Goal: Task Accomplishment & Management: Use online tool/utility

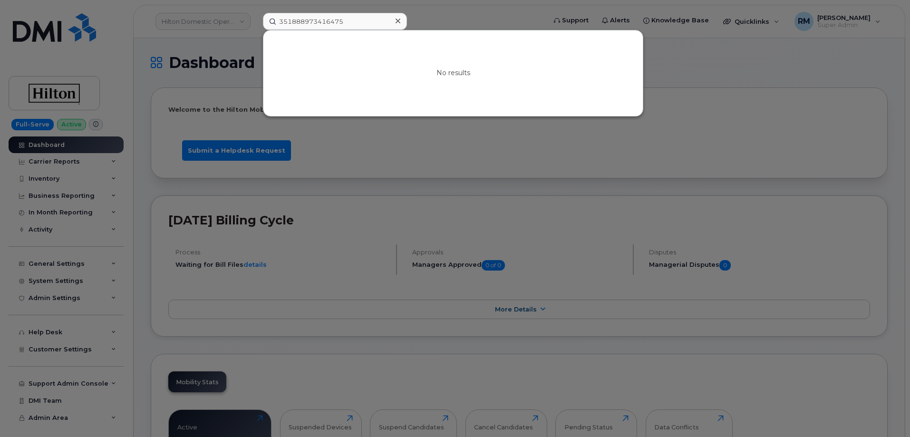
click at [302, 24] on input "351888973416475" at bounding box center [335, 21] width 144 height 17
type input "7737206379"
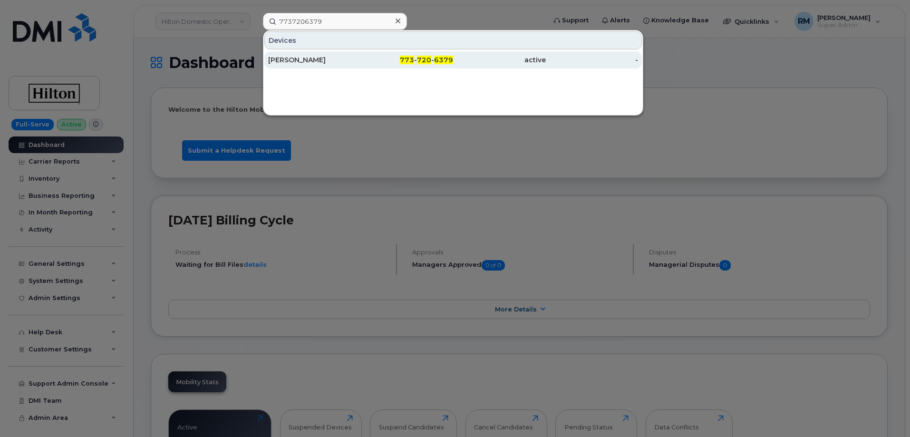
click at [313, 58] on div "KEVIN MCNALLY" at bounding box center [314, 60] width 93 height 10
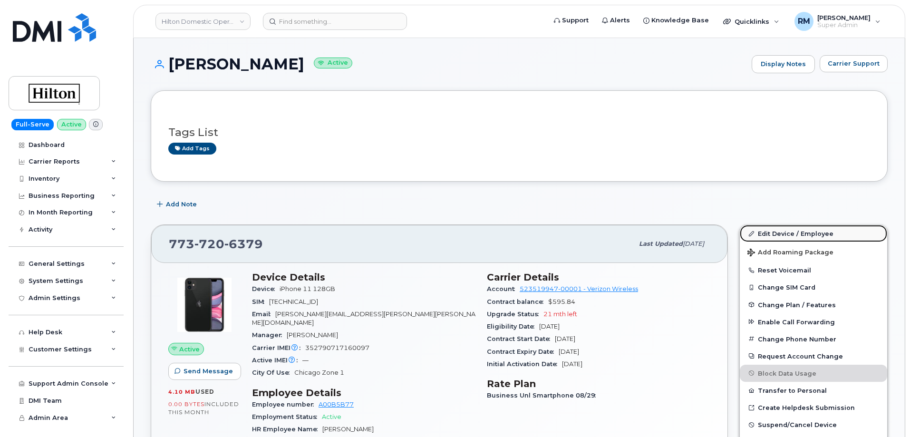
click at [785, 234] on link "Edit Device / Employee" at bounding box center [813, 233] width 147 height 17
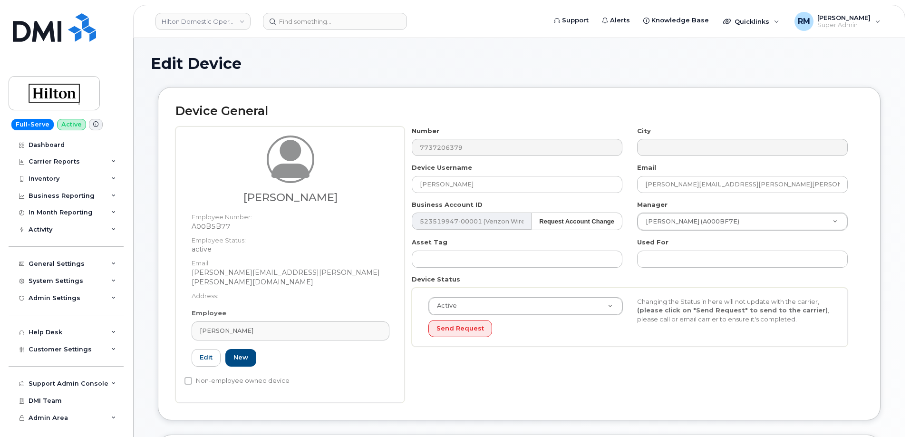
select select "34080331"
drag, startPoint x: 268, startPoint y: 325, endPoint x: 121, endPoint y: 310, distance: 147.2
click at [133, 315] on div "Hilton Domestic Operating Company Inc Support Alerts Knowledge Base Quicklinks …" at bounding box center [519, 445] width 772 height 814
click at [234, 326] on span "Kevin McNally" at bounding box center [227, 330] width 54 height 9
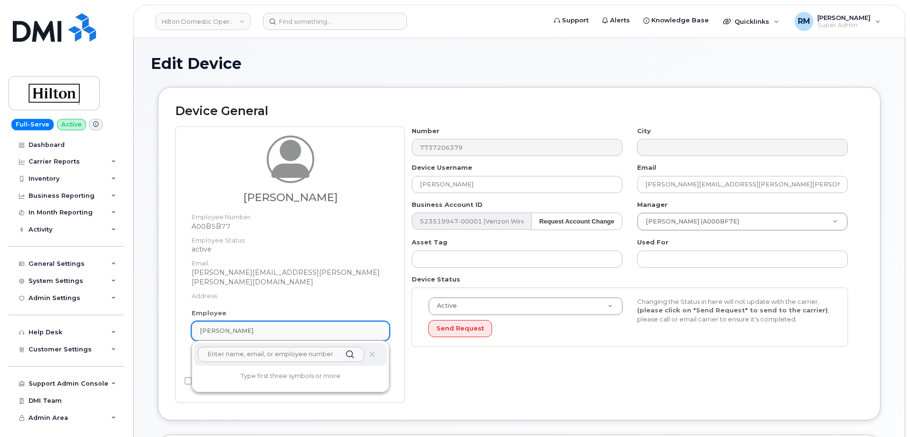
paste input "Steven Thompson"
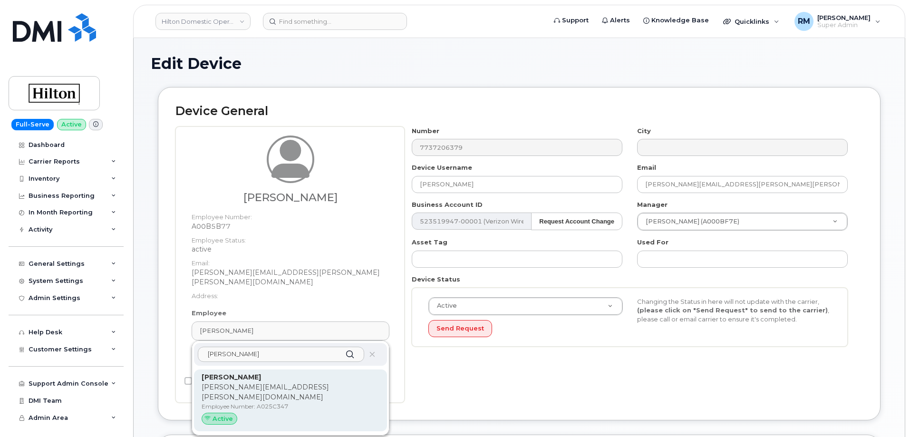
type input "Steven Thompson"
click at [252, 382] on p "Steven.Thompson@waldorfastoria.com" at bounding box center [291, 392] width 178 height 20
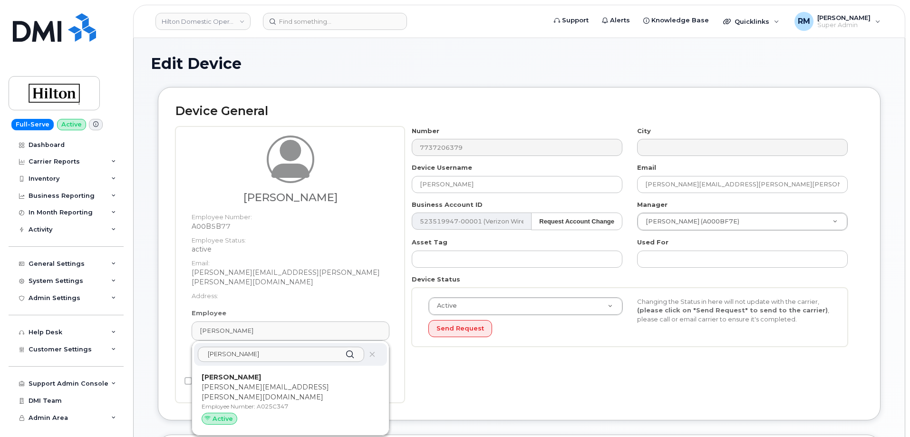
type input "A025C347"
type input "Steven Thompson"
type input "steven.thompson@waldorfastoria.com"
type input "34542459"
type input "34541962"
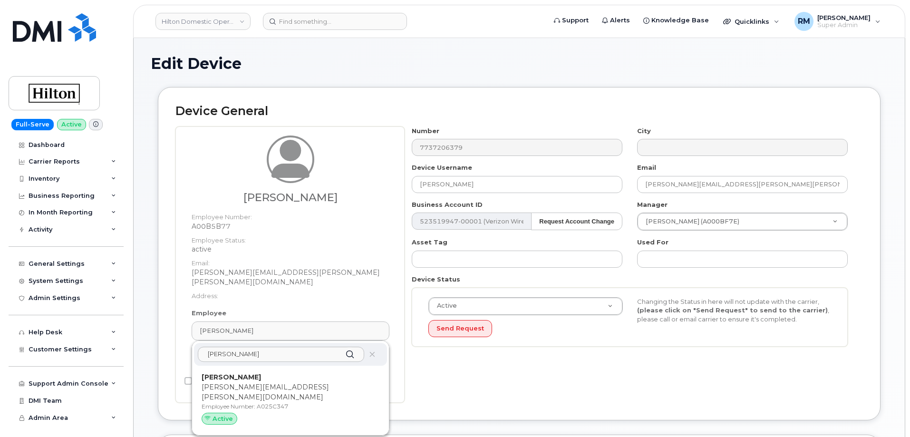
type input "34542171"
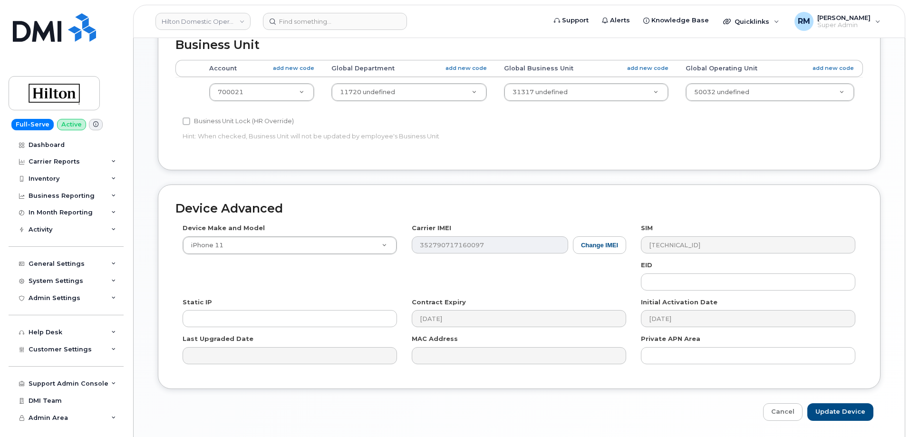
scroll to position [426, 0]
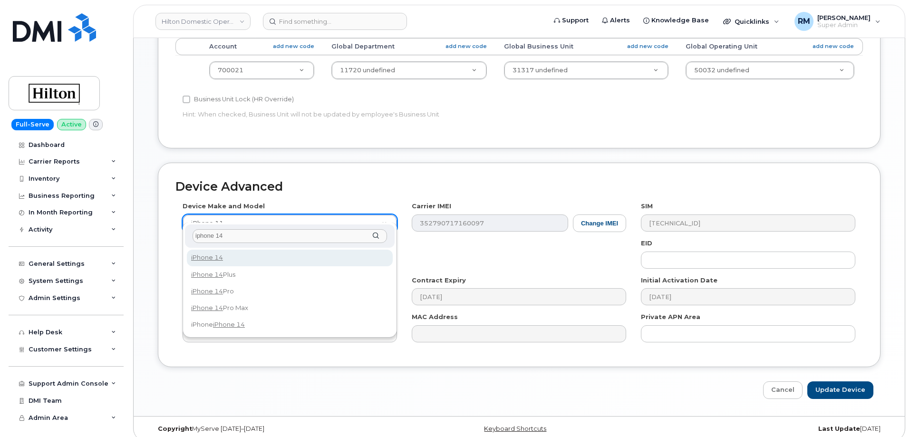
type input "iphone 14"
select select "2778"
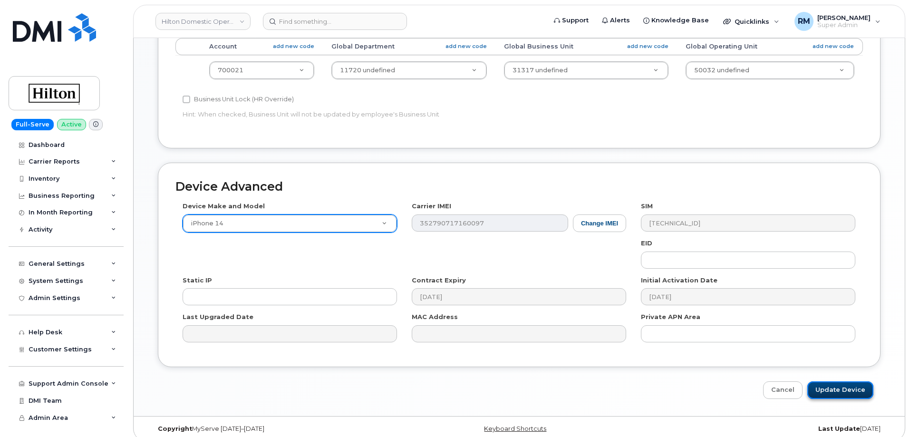
click at [834, 382] on input "Update Device" at bounding box center [840, 390] width 66 height 18
type input "Saving..."
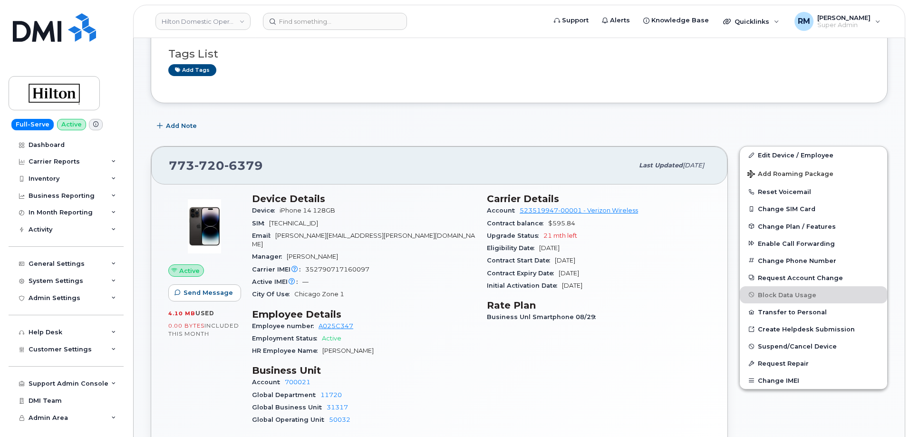
scroll to position [95, 0]
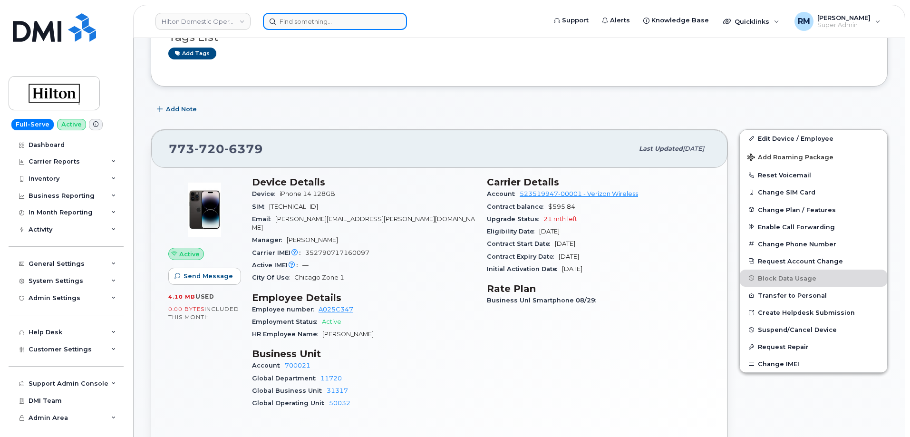
click at [296, 20] on input at bounding box center [335, 21] width 144 height 17
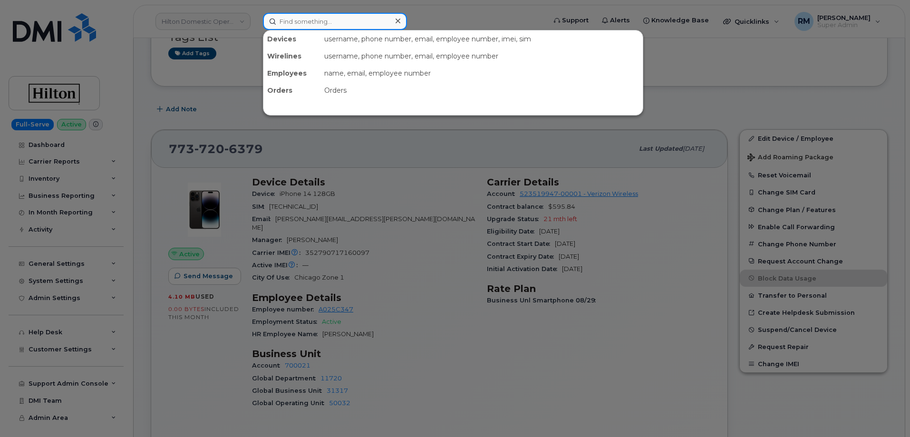
paste input "310-259-4346"
type input "310-259-4346"
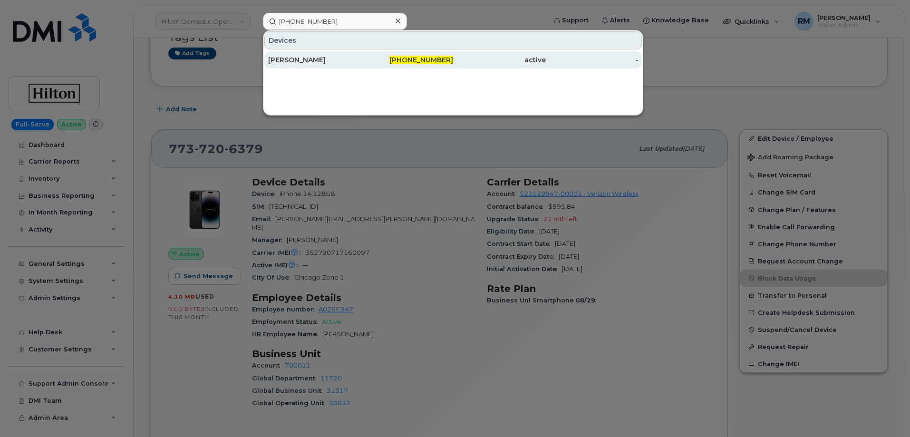
click at [312, 60] on div "[PERSON_NAME]" at bounding box center [314, 60] width 93 height 10
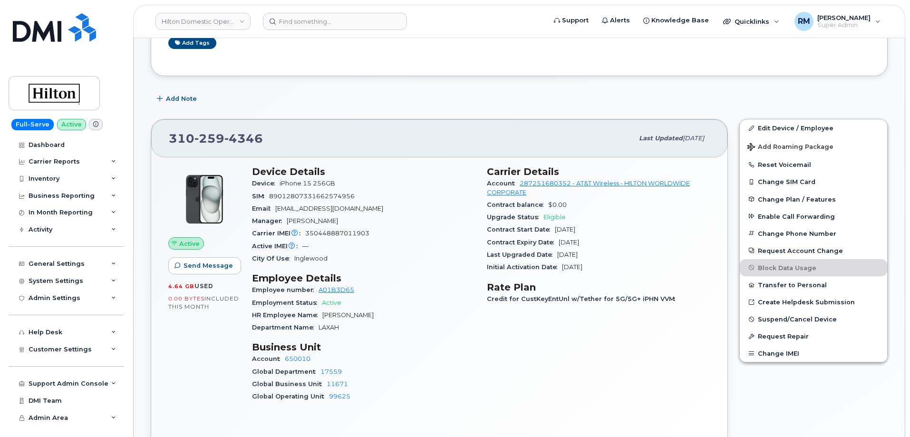
scroll to position [190, 0]
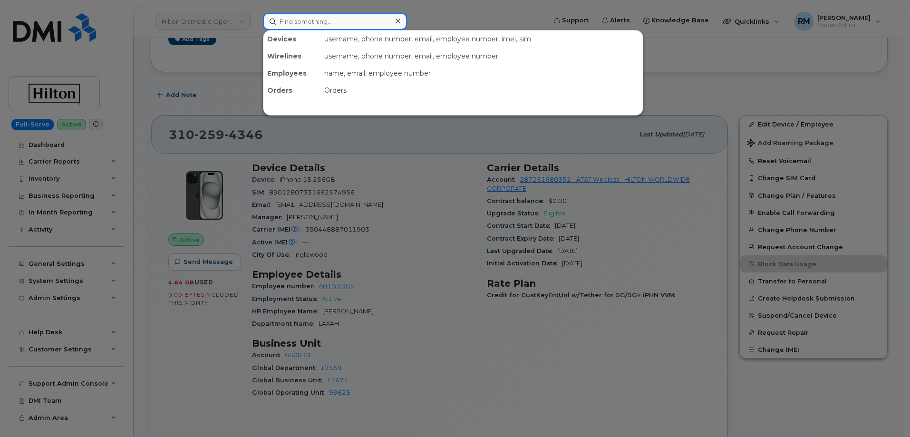
click at [293, 19] on input at bounding box center [335, 21] width 144 height 17
paste input "[PERSON_NAME]"
type input "[PERSON_NAME]"
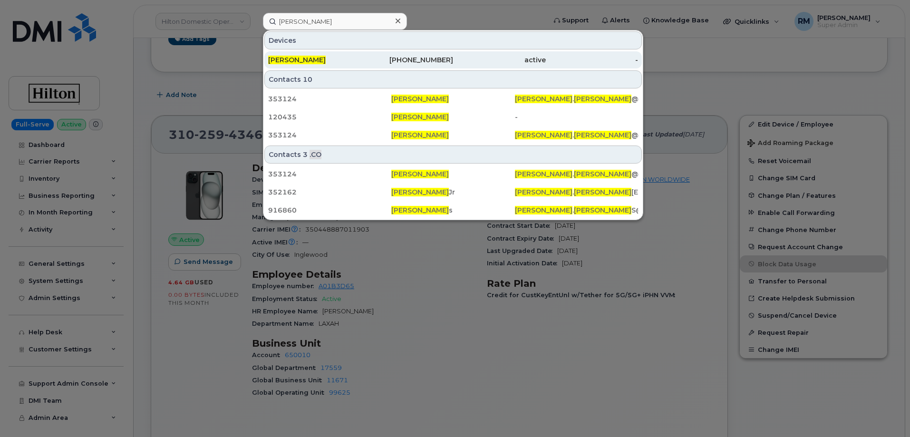
click at [320, 60] on span "GEORGE MOORE" at bounding box center [297, 60] width 58 height 9
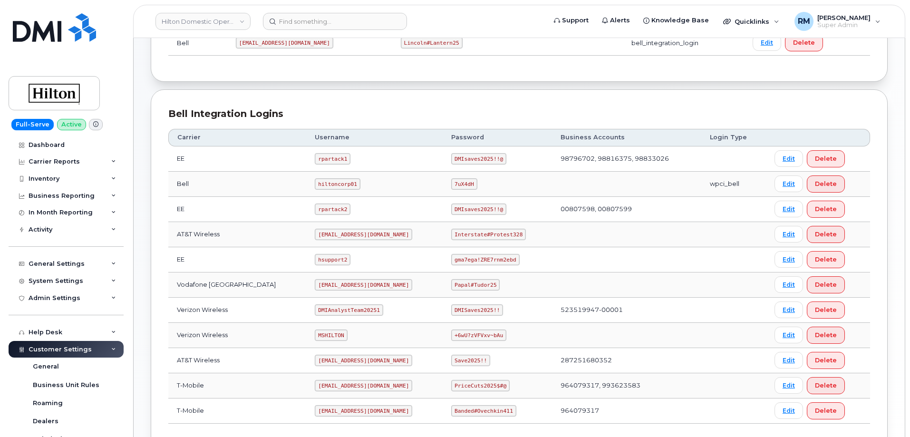
scroll to position [190, 0]
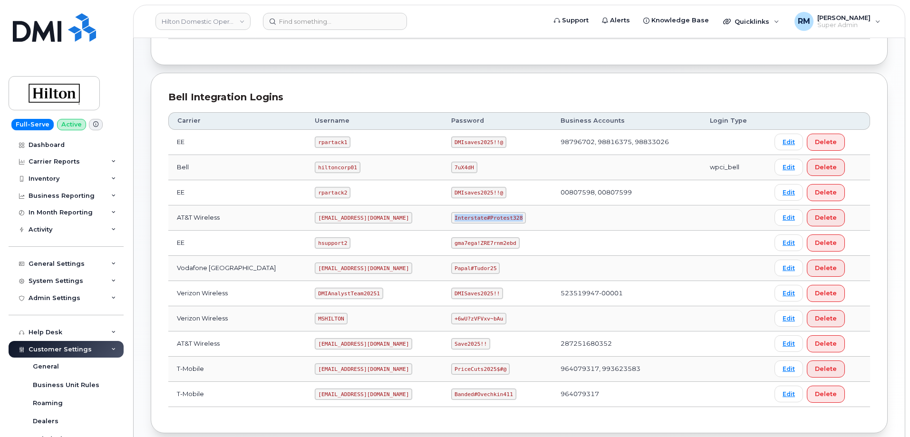
drag, startPoint x: 446, startPoint y: 218, endPoint x: 513, endPoint y: 218, distance: 67.0
click at [513, 218] on td "Interstate#Protest328" at bounding box center [497, 217] width 109 height 25
copy code "Interstate#Protest328"
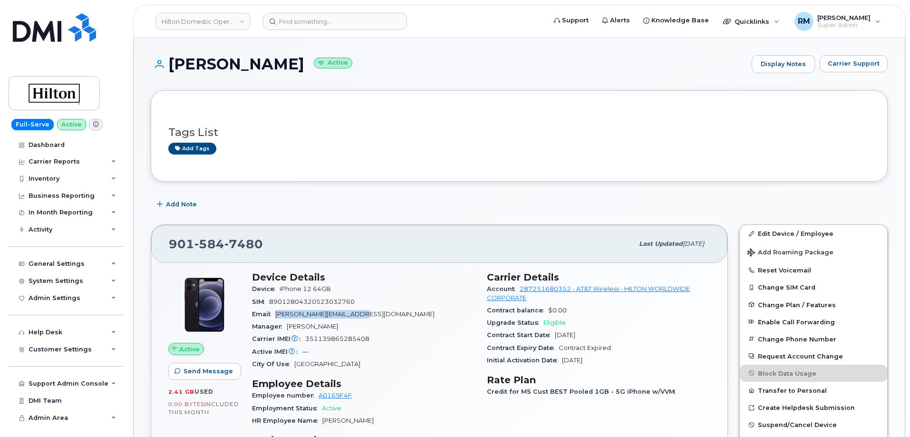
drag, startPoint x: 367, startPoint y: 314, endPoint x: 278, endPoint y: 314, distance: 89.4
click at [278, 314] on div "Email [PERSON_NAME][EMAIL_ADDRESS][DOMAIN_NAME]" at bounding box center [363, 314] width 223 height 12
copy span "[PERSON_NAME][EMAIL_ADDRESS][DOMAIN_NAME]"
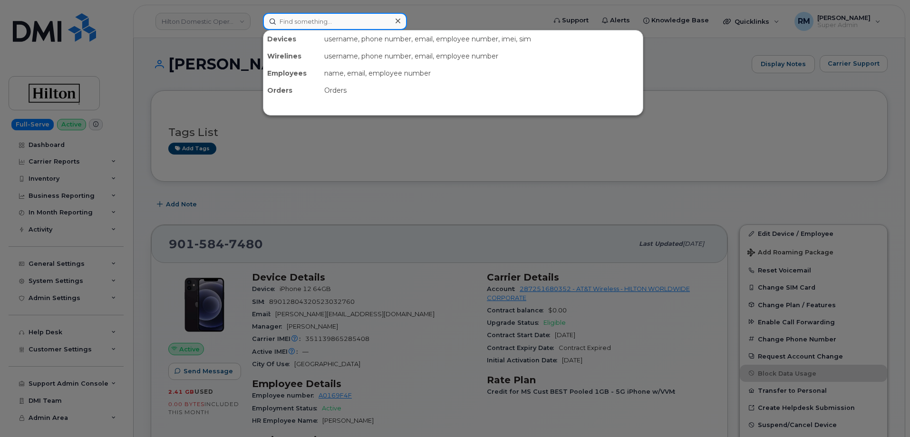
click at [293, 29] on input at bounding box center [335, 21] width 144 height 17
paste input "Sergio Arreola"
type input "Sergio Arreola"
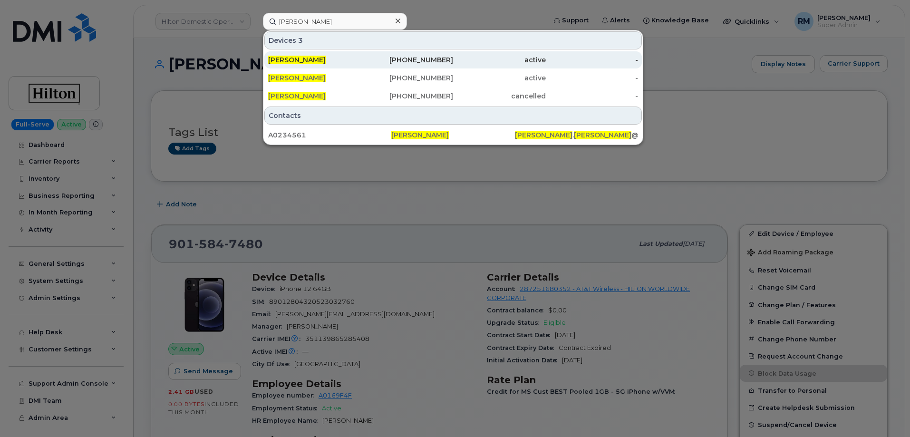
click at [312, 58] on span "SERGIO ARREOLA" at bounding box center [297, 60] width 58 height 9
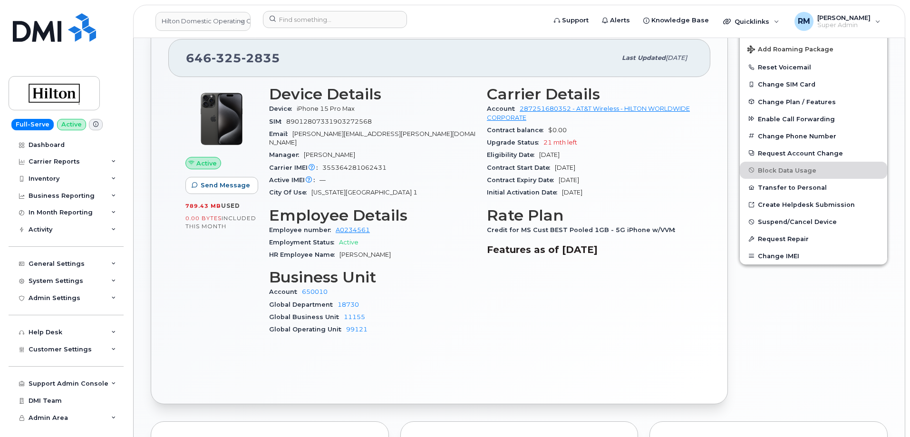
scroll to position [285, 0]
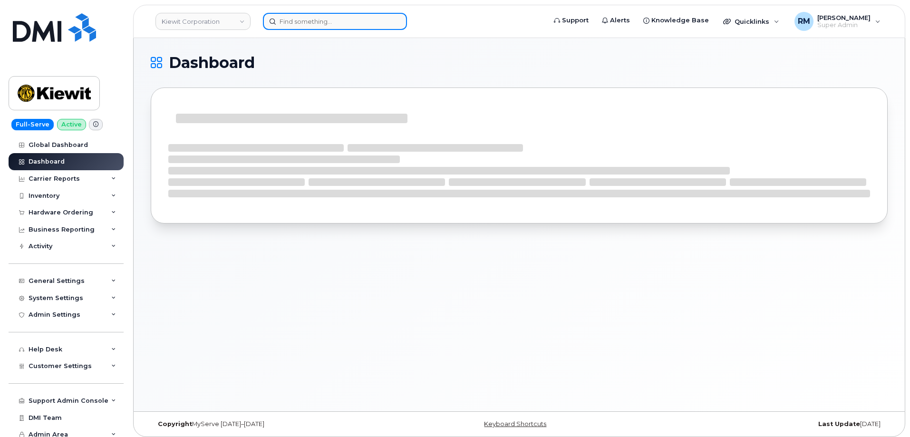
click at [298, 24] on input at bounding box center [335, 21] width 144 height 17
paste input "9134153047"
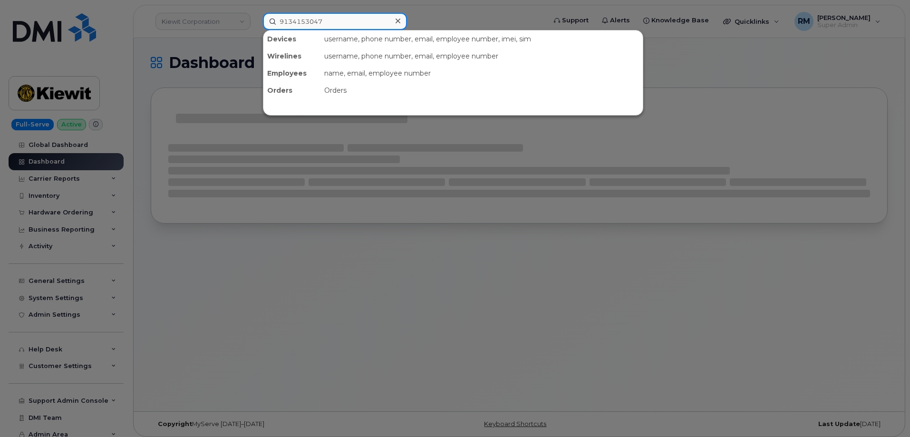
type input "9134153047"
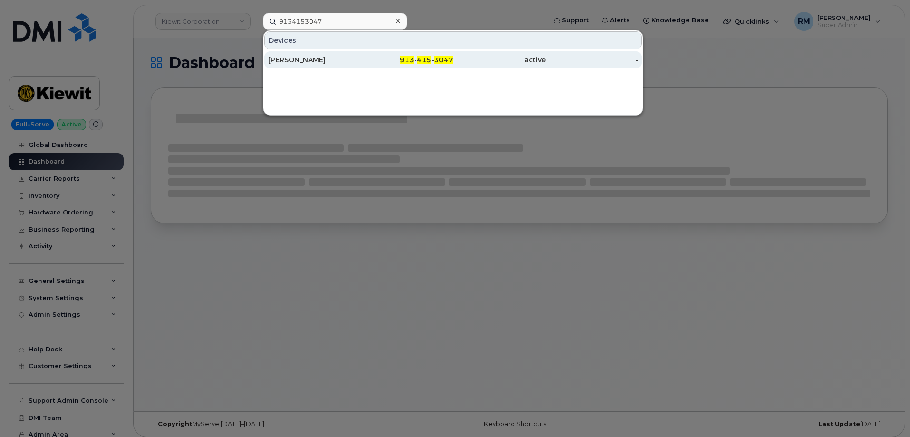
click at [334, 59] on div "[PERSON_NAME]" at bounding box center [314, 60] width 93 height 10
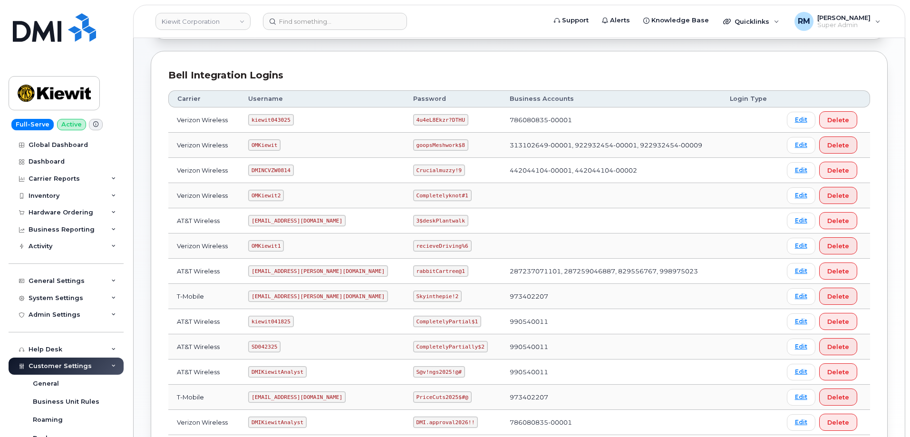
scroll to position [143, 0]
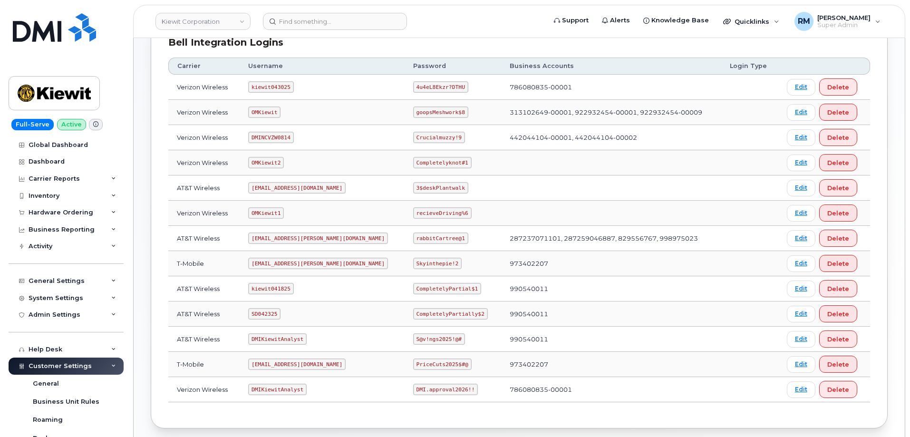
click at [263, 314] on code "SD042325" at bounding box center [264, 313] width 32 height 11
copy code "SD042325"
drag, startPoint x: 386, startPoint y: 314, endPoint x: 464, endPoint y: 314, distance: 78.5
click at [464, 314] on td "CompletelyPartially$2" at bounding box center [453, 313] width 97 height 25
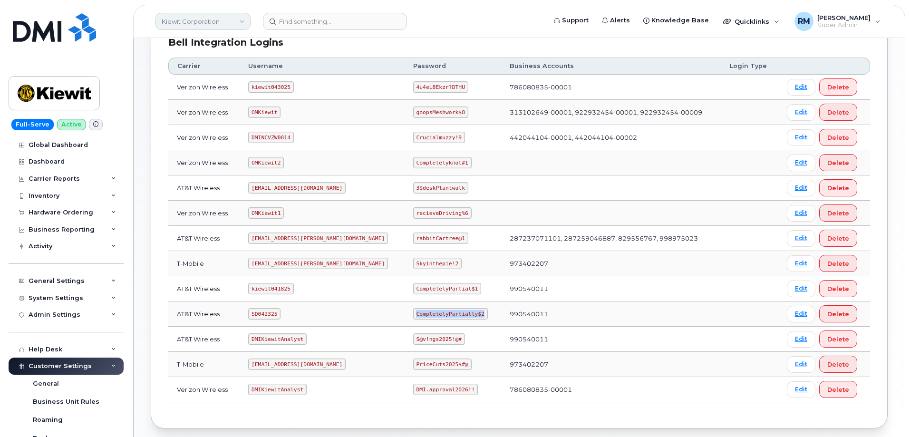
copy code "CompletelyPartially$2"
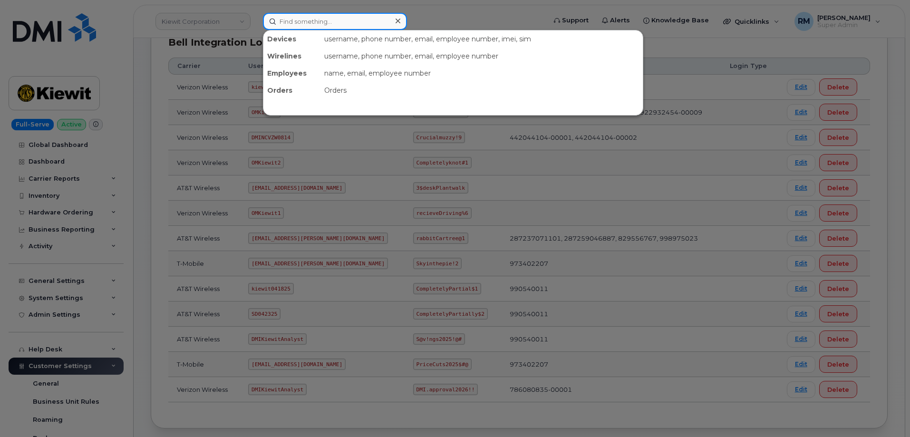
click at [321, 22] on input at bounding box center [335, 21] width 144 height 17
paste input "830-305-8850"
type input "830-305-8850"
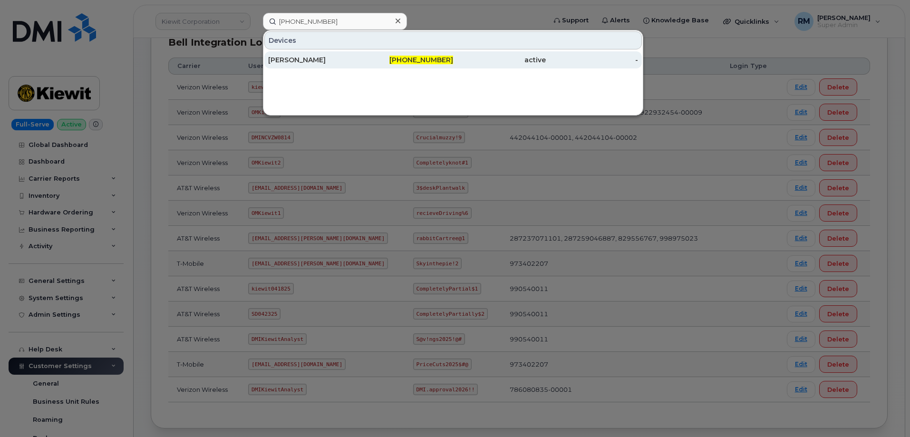
click at [290, 58] on div "SUSAN DEDMON" at bounding box center [314, 60] width 93 height 10
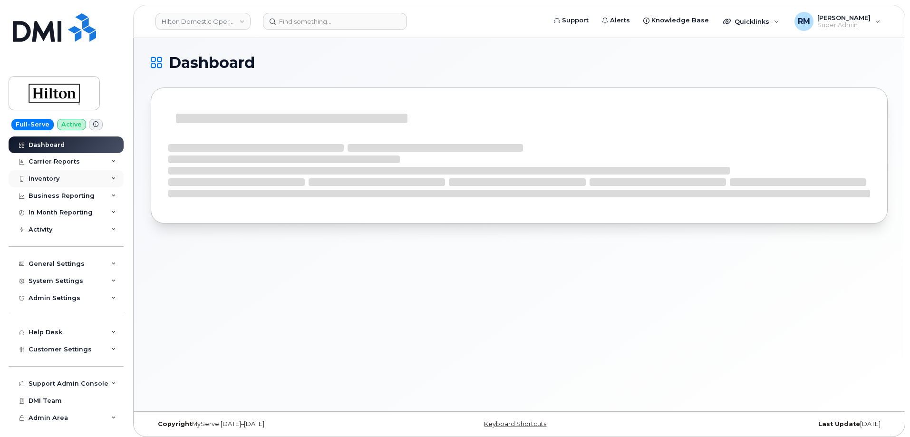
click at [55, 181] on div "Inventory" at bounding box center [44, 179] width 31 height 8
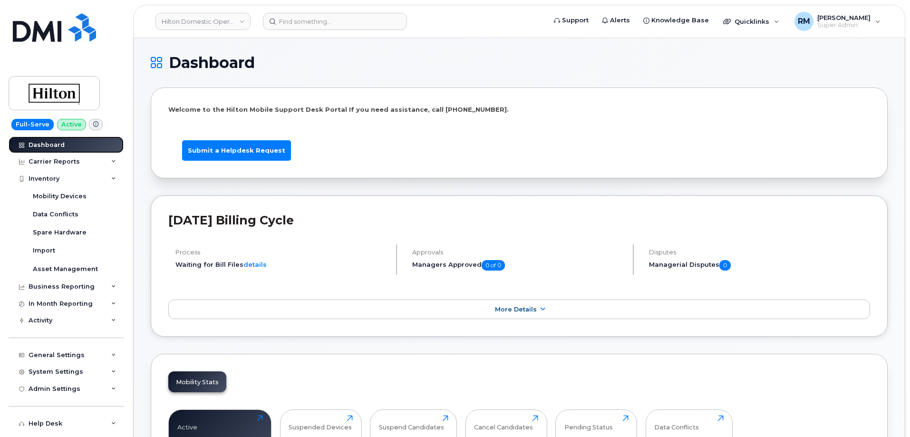
click at [46, 146] on div "Dashboard" at bounding box center [47, 145] width 36 height 8
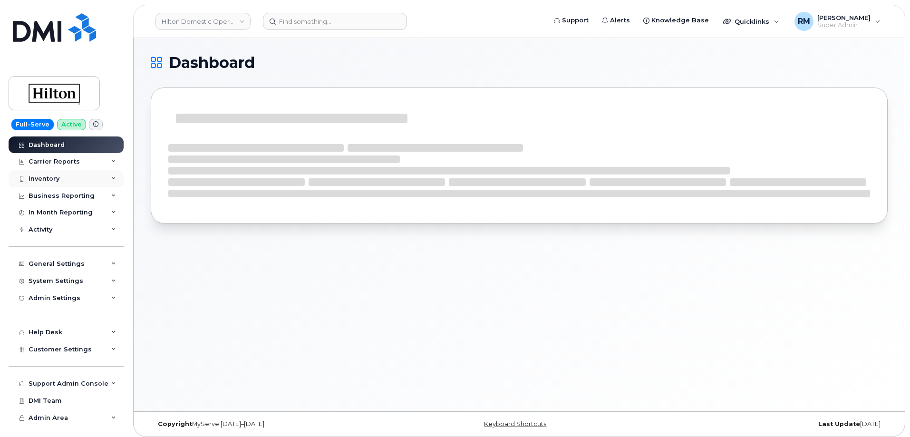
click at [45, 178] on div "Inventory" at bounding box center [44, 179] width 31 height 8
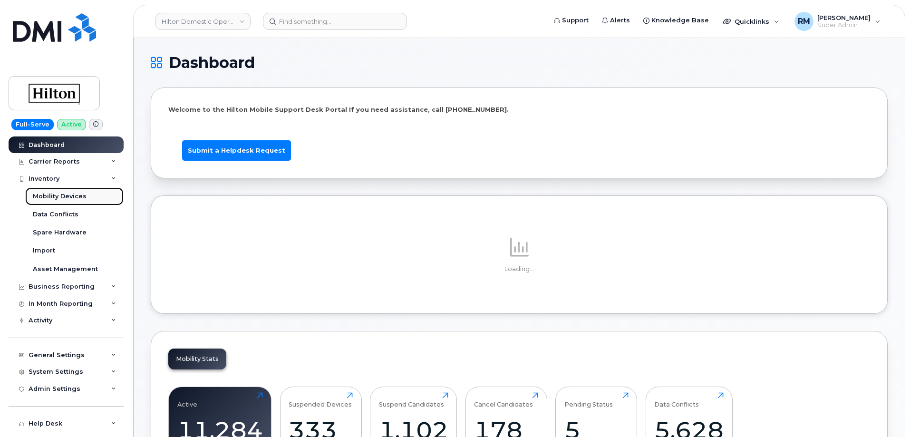
click at [52, 197] on div "Mobility Devices" at bounding box center [60, 196] width 54 height 9
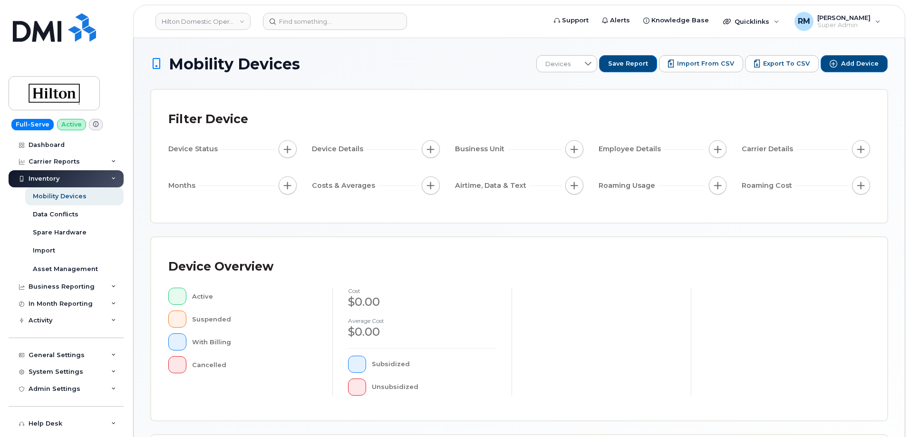
scroll to position [220, 0]
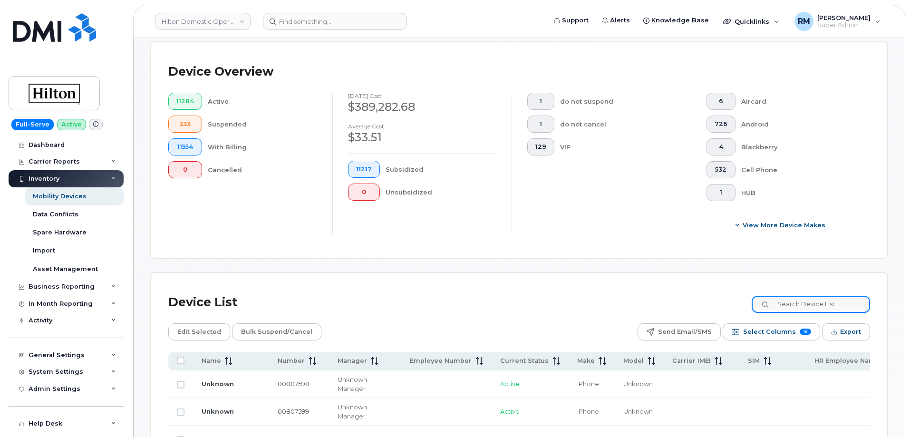
click at [792, 296] on input at bounding box center [811, 304] width 118 height 17
paste input "CHIPH"
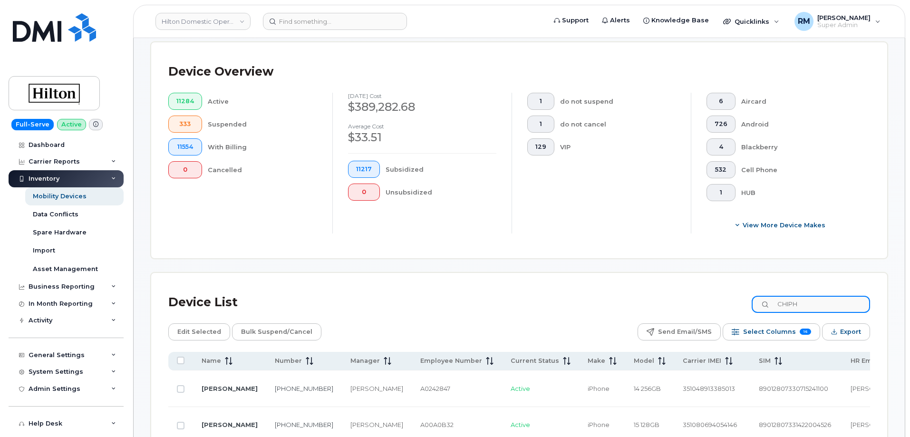
click at [817, 296] on input "CHIPH" at bounding box center [811, 304] width 118 height 17
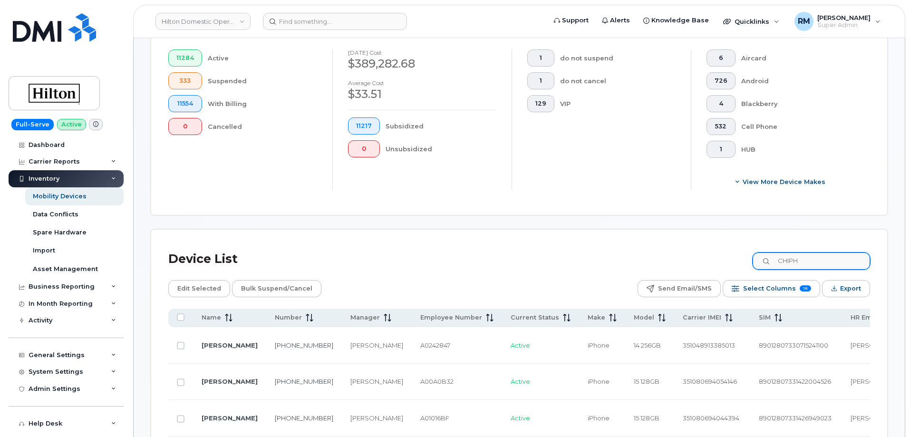
scroll to position [222, 0]
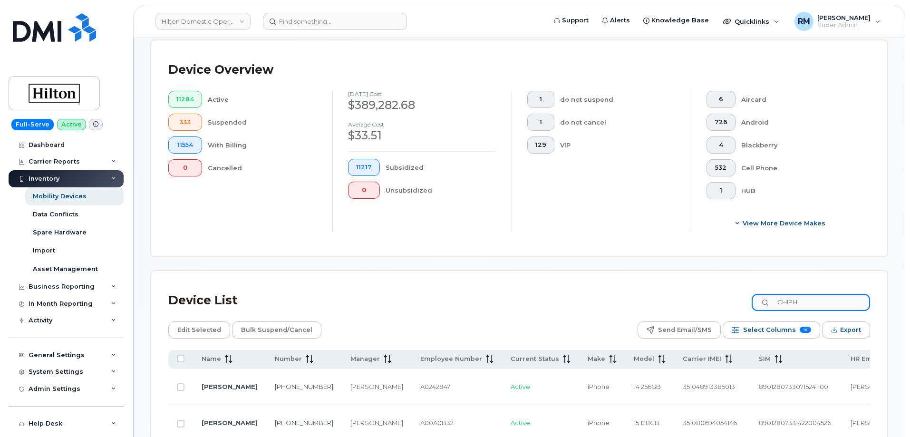
click at [797, 294] on input "CHIPH" at bounding box center [811, 302] width 118 height 17
paste input "RE"
type input "CHIRE"
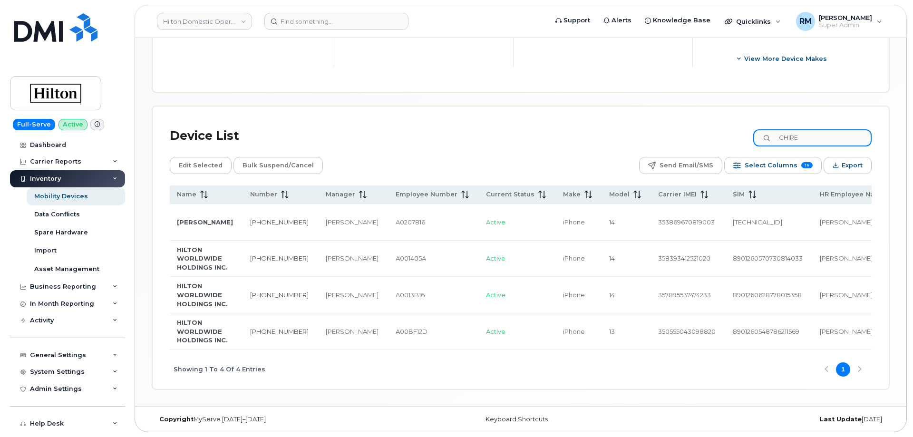
scroll to position [0, 0]
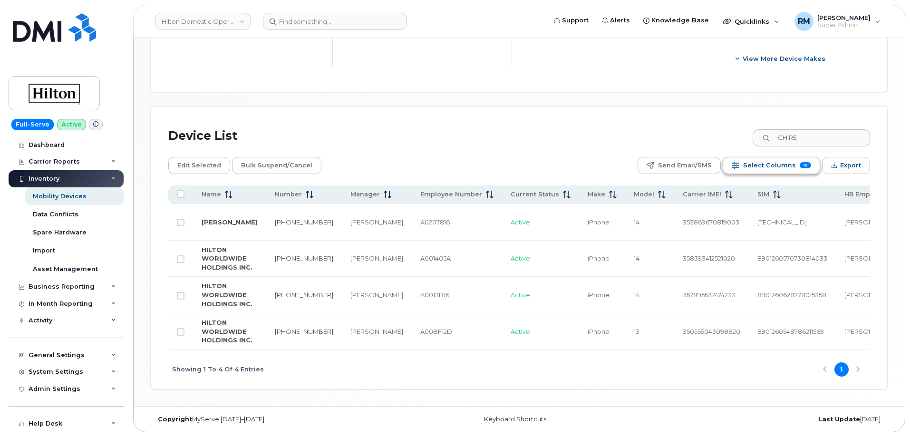
click at [764, 158] on span "Select Columns" at bounding box center [769, 165] width 53 height 14
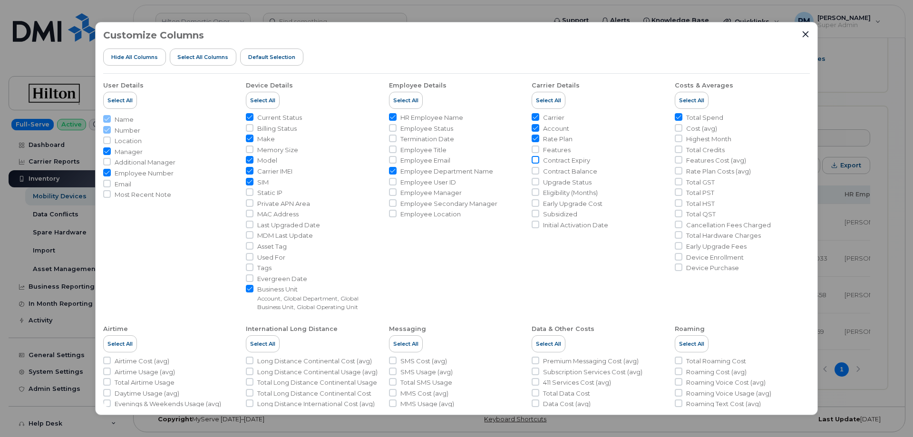
click at [534, 158] on input "Contract Expiry" at bounding box center [536, 160] width 8 height 8
checkbox input "true"
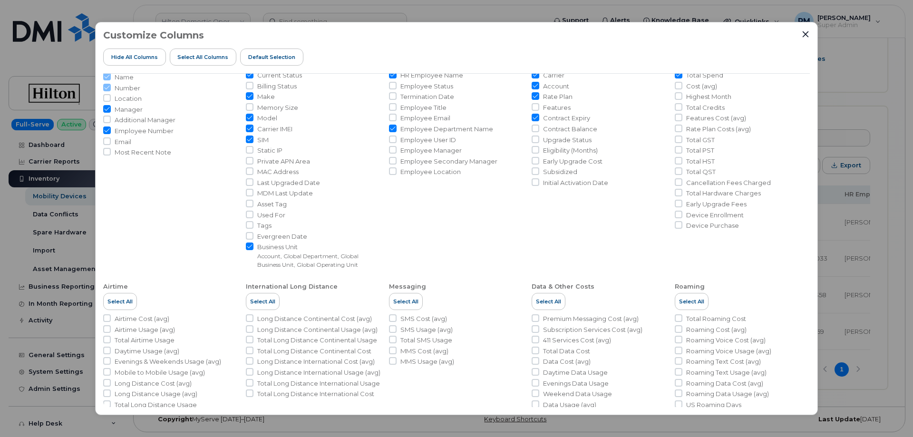
scroll to position [110, 0]
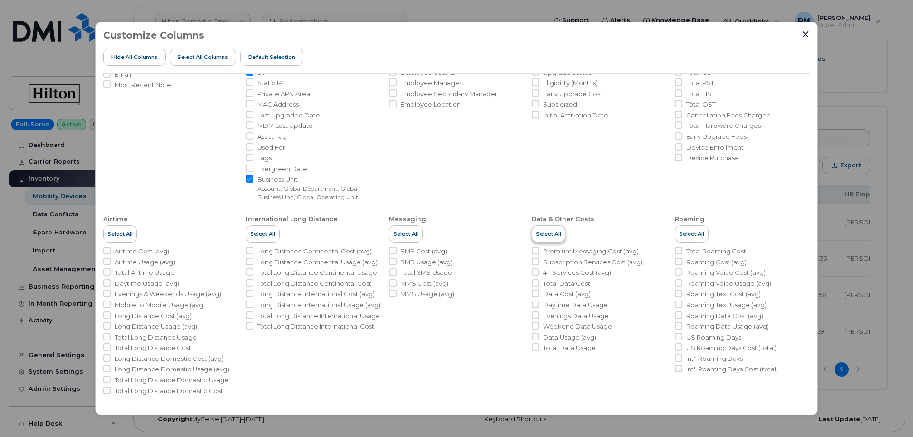
click at [536, 235] on span "Select All" at bounding box center [548, 234] width 25 height 8
checkbox input "true"
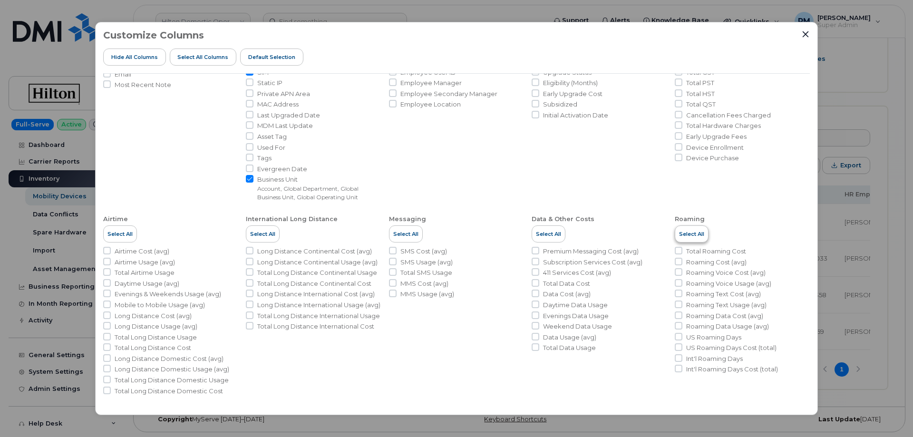
checkbox input "true"
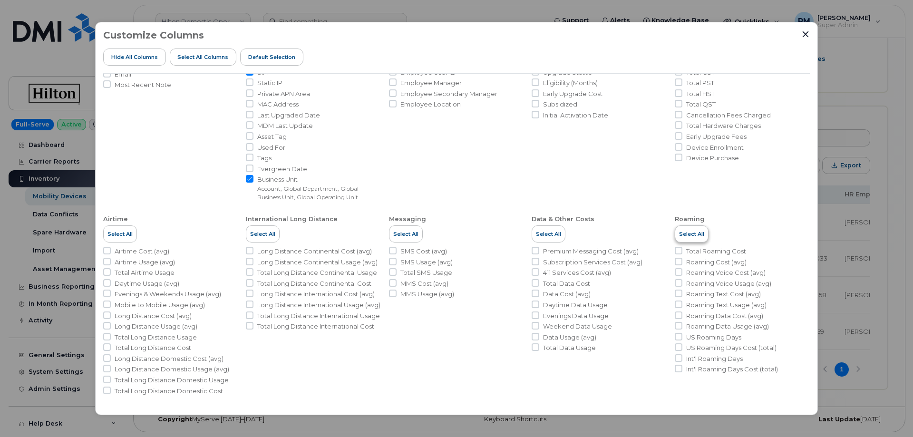
checkbox input "true"
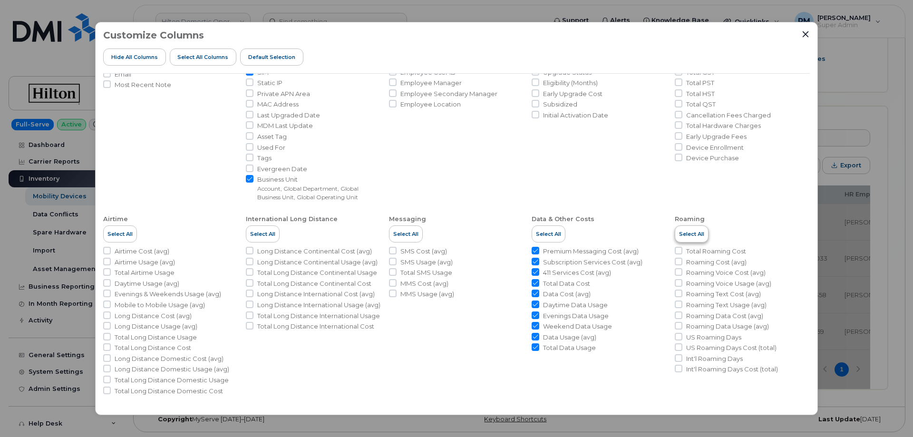
click at [685, 235] on span "Select All" at bounding box center [691, 234] width 25 height 8
checkbox input "true"
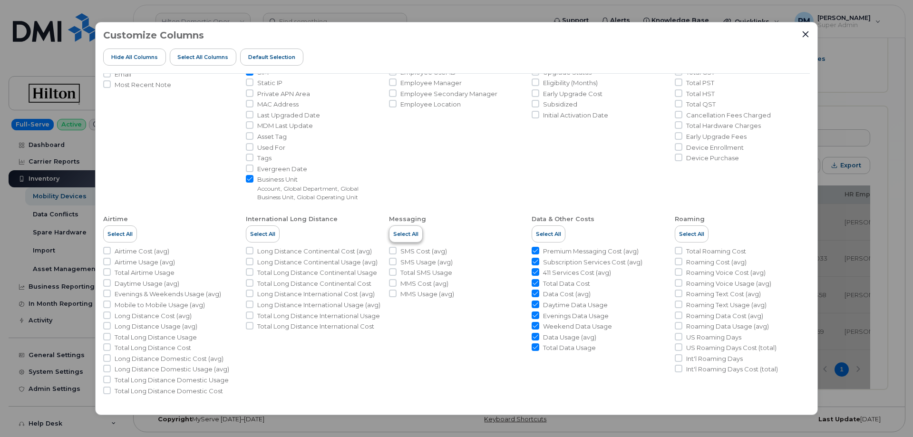
checkbox input "true"
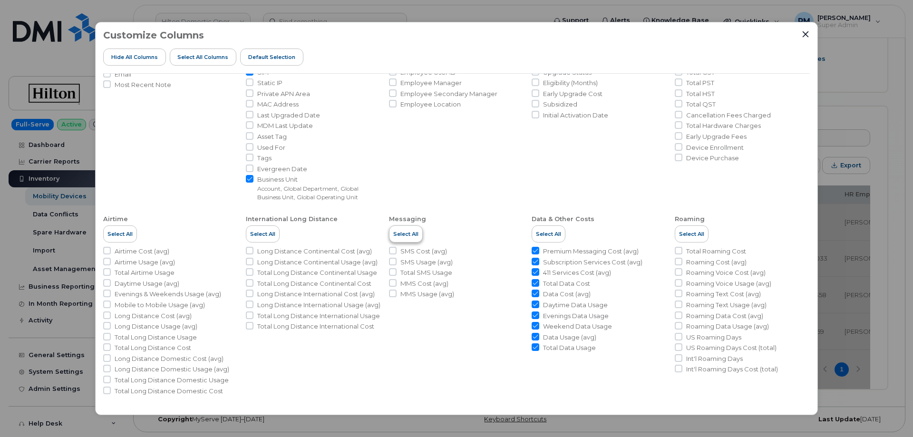
checkbox input "true"
click at [408, 233] on span "Select All" at bounding box center [405, 234] width 25 height 8
checkbox input "true"
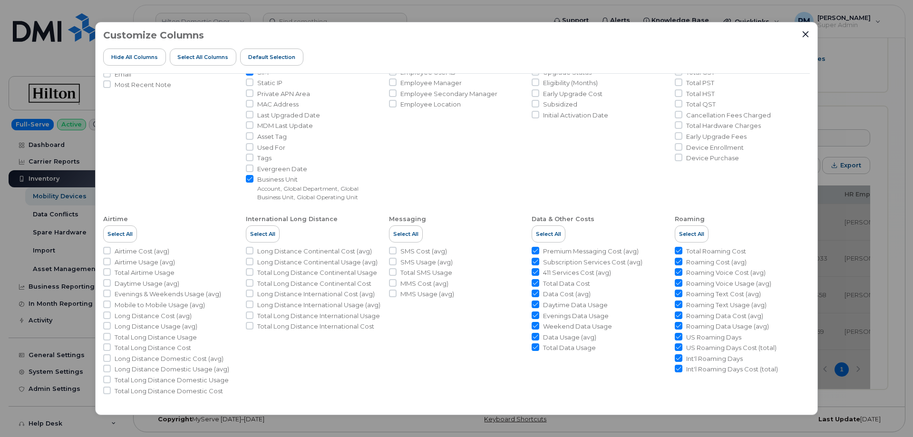
checkbox input "true"
click at [119, 232] on span "Select All" at bounding box center [119, 234] width 25 height 8
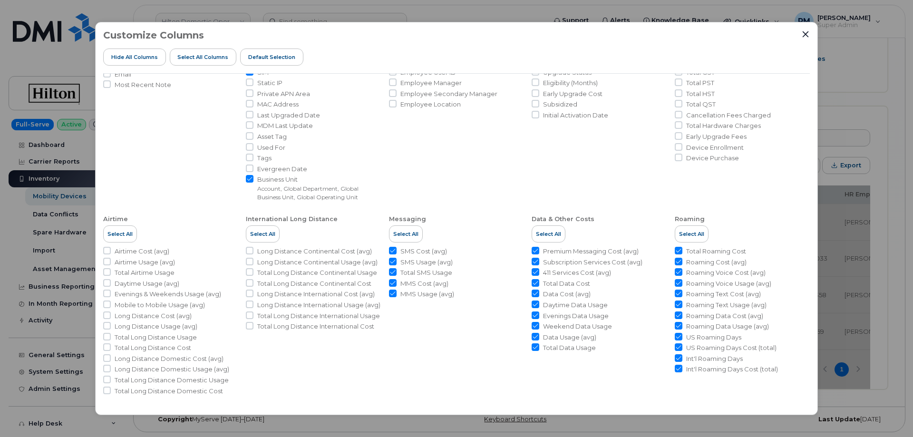
checkbox input "true"
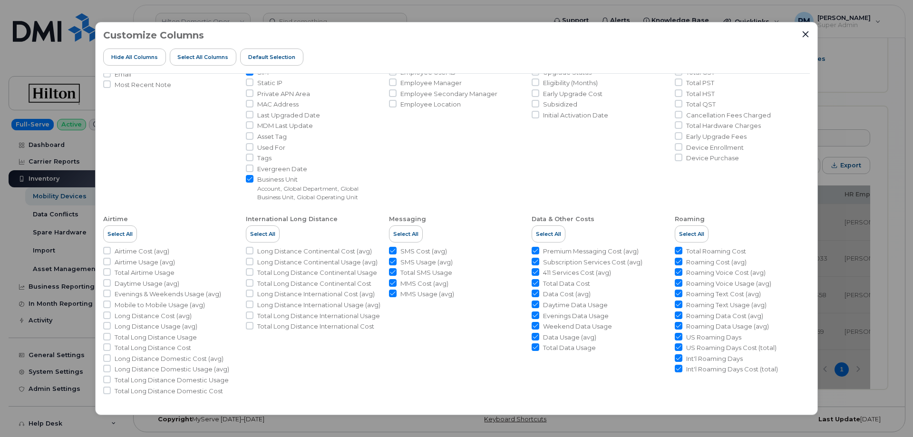
checkbox input "true"
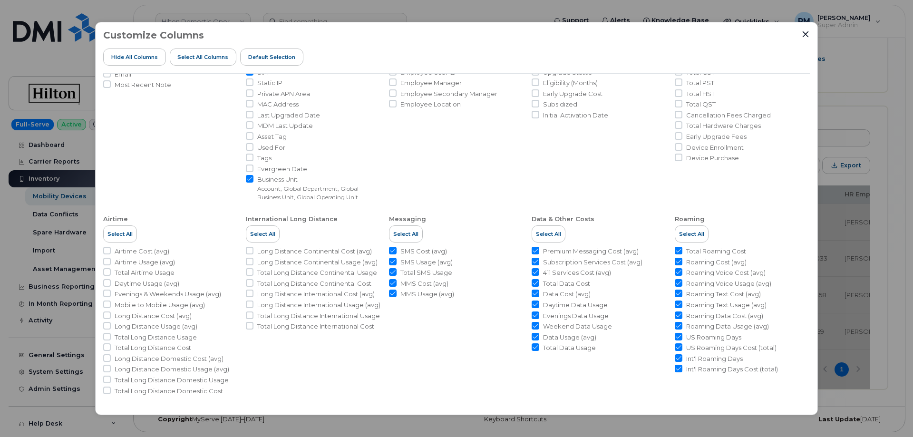
checkbox input "true"
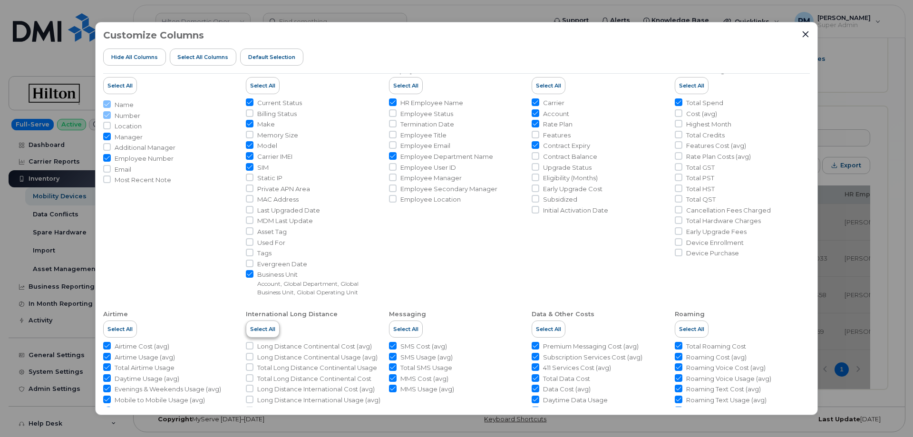
click at [261, 331] on span "Select All" at bounding box center [262, 329] width 25 height 8
checkbox input "true"
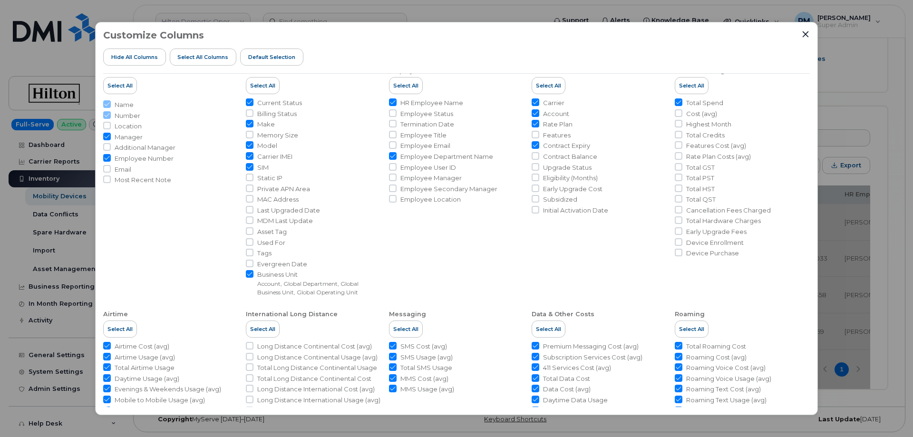
checkbox input "true"
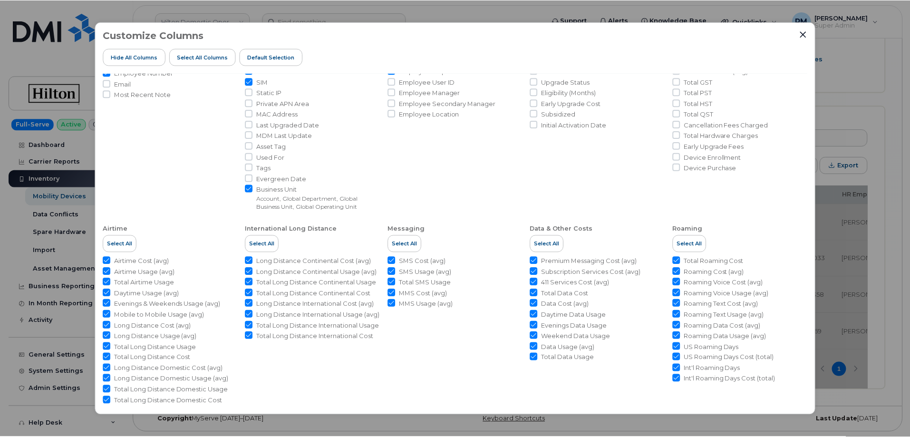
scroll to position [110, 0]
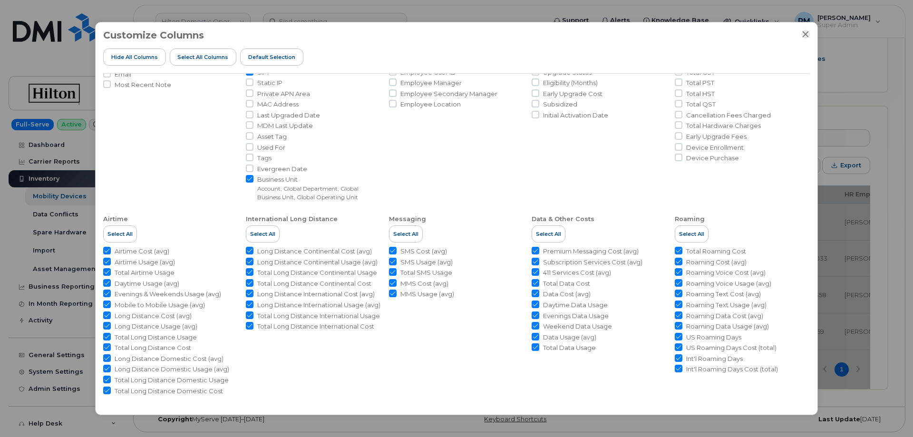
click at [803, 35] on icon "Close" at bounding box center [806, 34] width 8 height 8
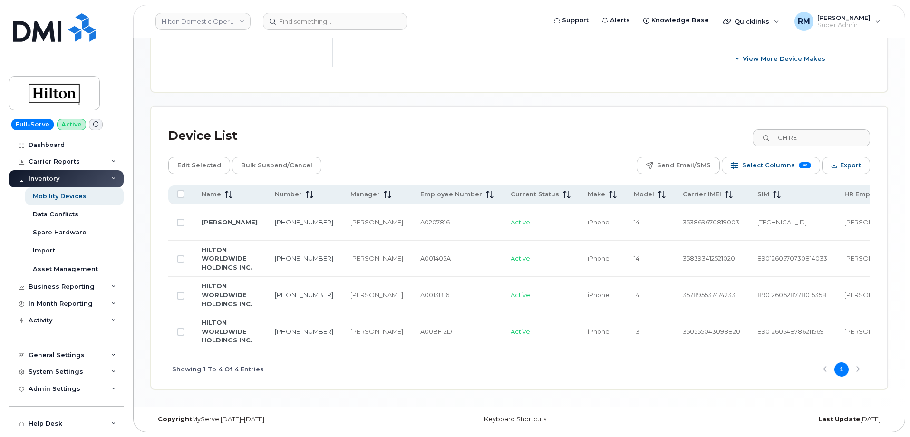
click at [347, 378] on div "Showing 1 To 4 Of 4 Entries 1" at bounding box center [519, 369] width 702 height 39
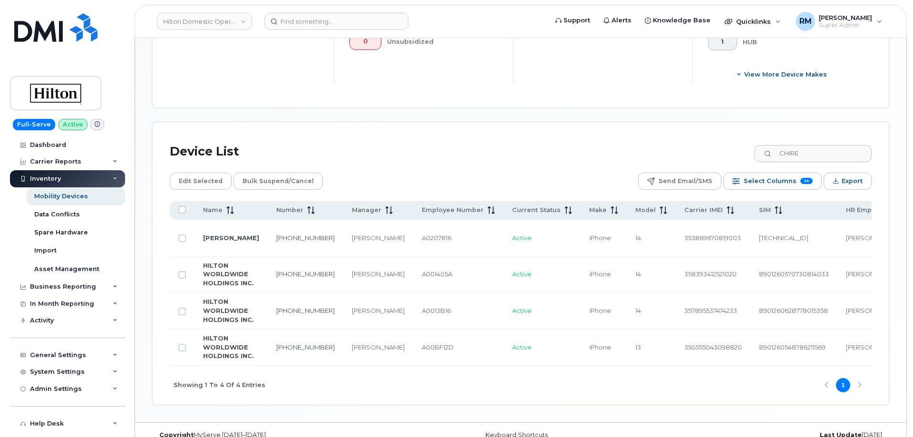
scroll to position [360, 0]
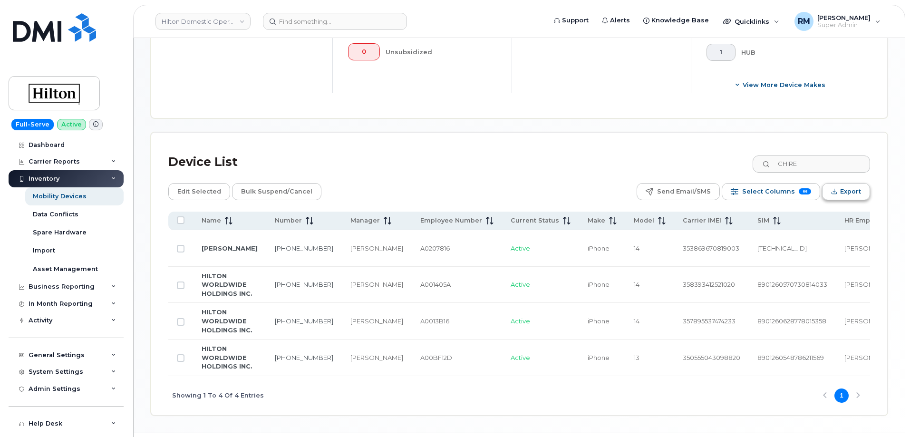
click at [851, 185] on span "Export" at bounding box center [850, 191] width 21 height 14
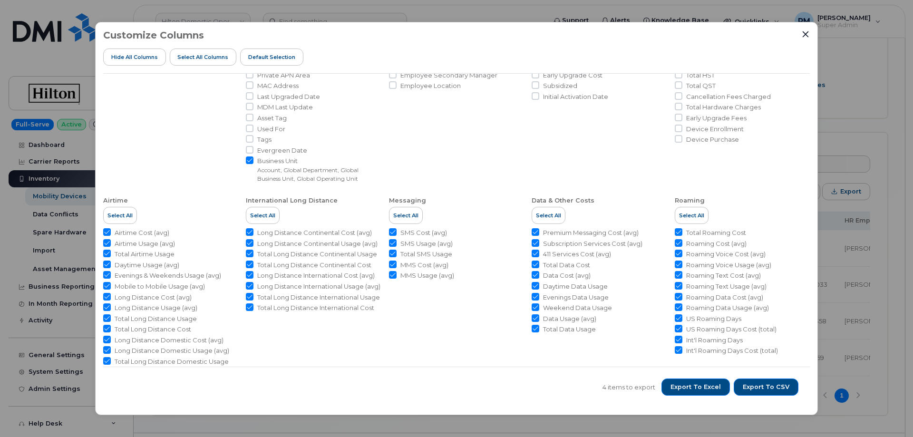
scroll to position [150, 0]
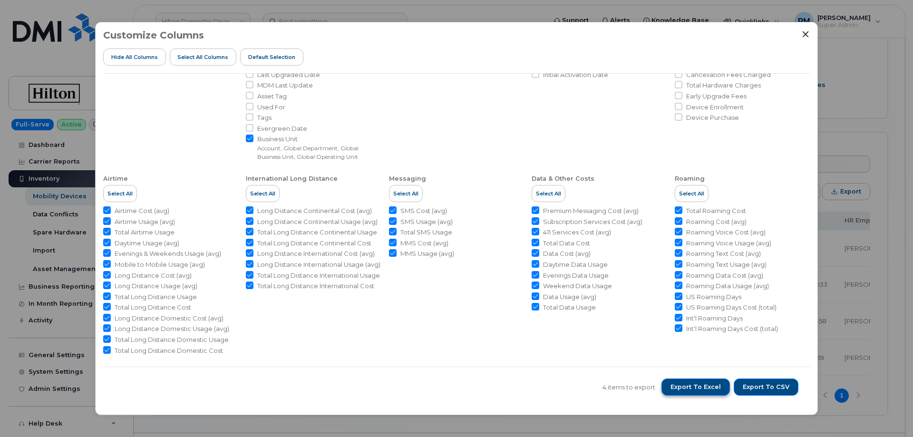
click at [694, 388] on span "Export to Excel" at bounding box center [695, 387] width 50 height 9
click at [761, 41] on div "Customize Columns Hide All Columns Select all Columns Default Selection" at bounding box center [456, 52] width 707 height 44
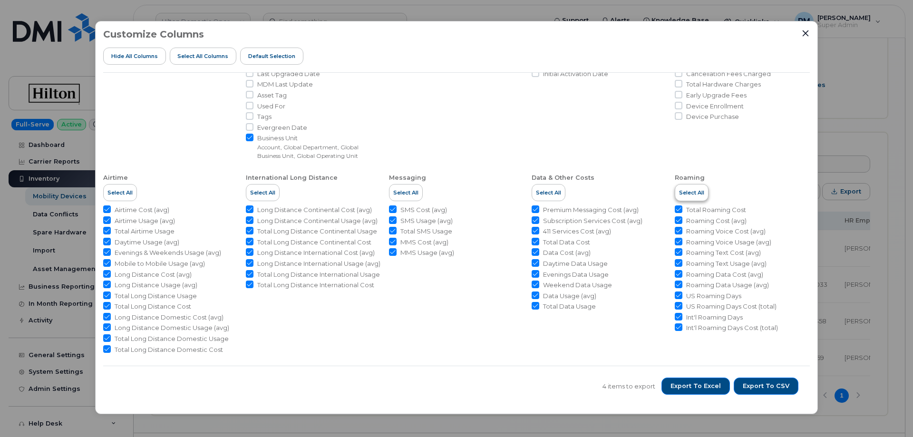
click at [679, 191] on span "Select All" at bounding box center [691, 193] width 25 height 8
click at [684, 191] on span "Select All" at bounding box center [691, 193] width 25 height 8
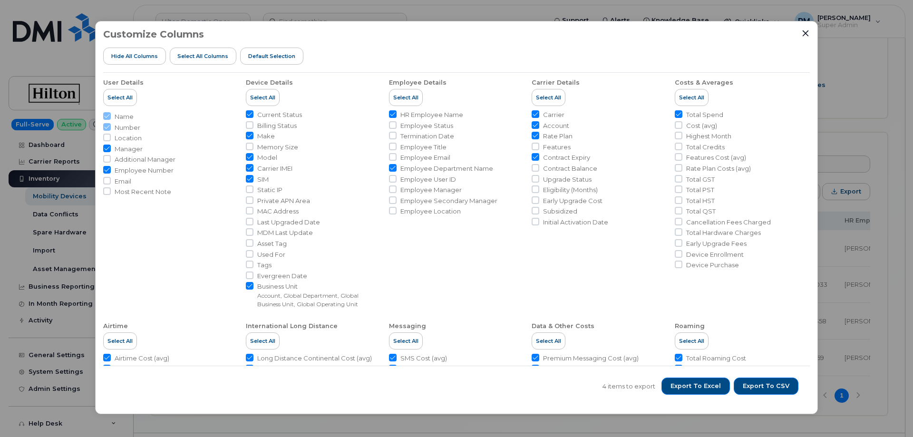
scroll to position [0, 0]
click at [262, 56] on span "Default Selection" at bounding box center [271, 56] width 47 height 8
checkbox input "false"
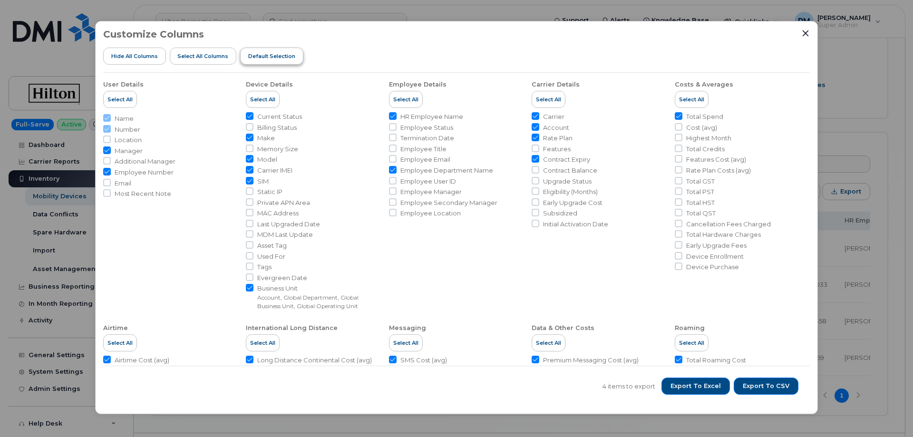
checkbox input "false"
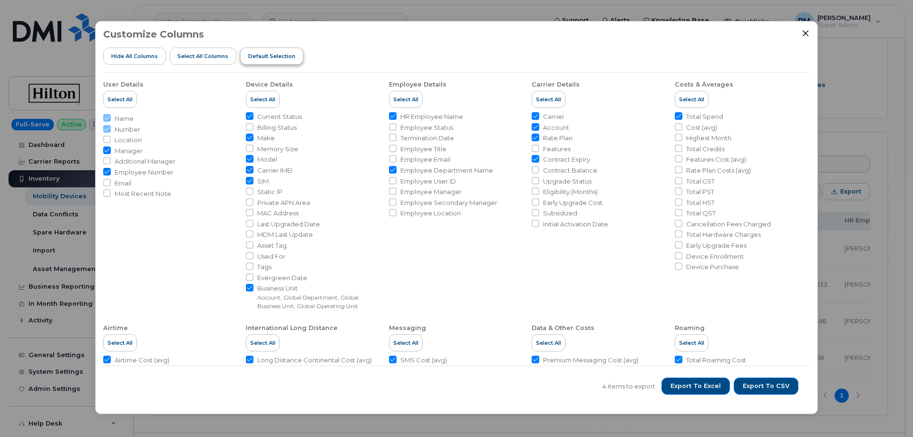
checkbox input "false"
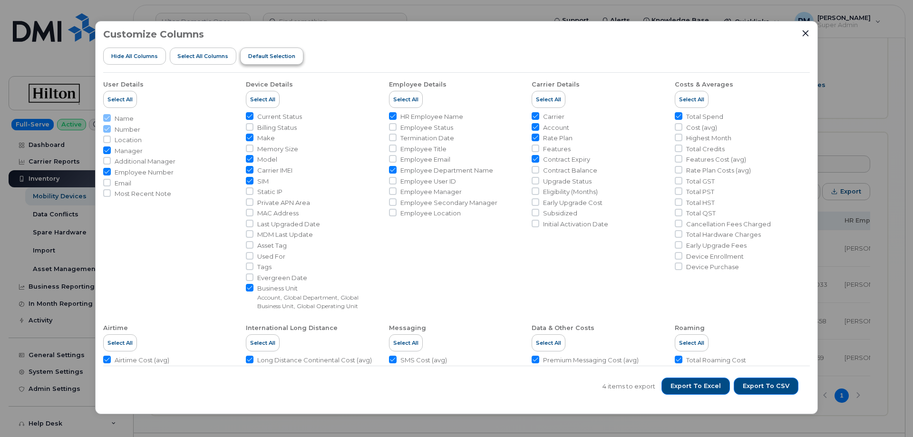
checkbox input "false"
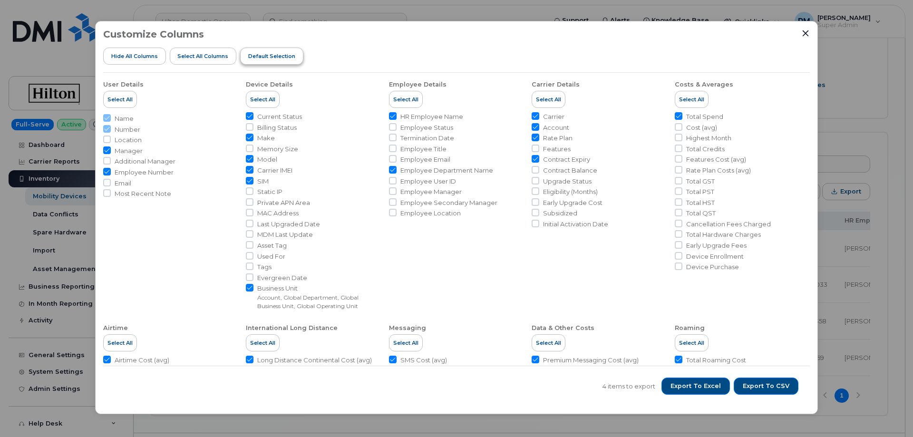
checkbox input "false"
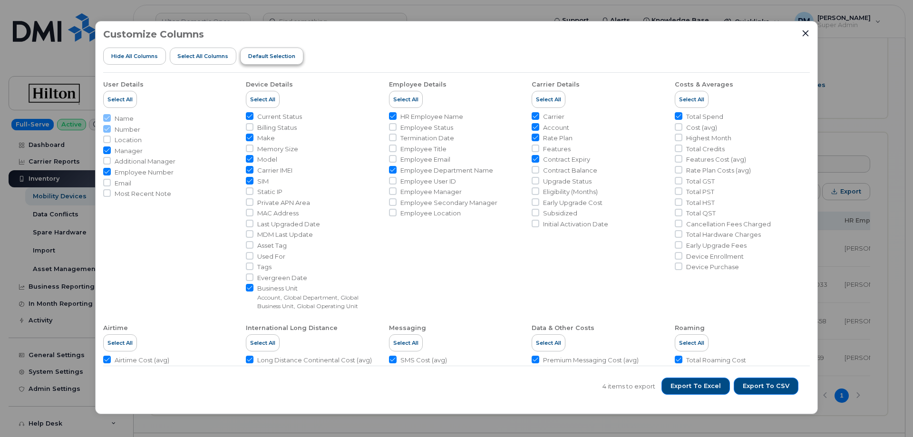
checkbox input "false"
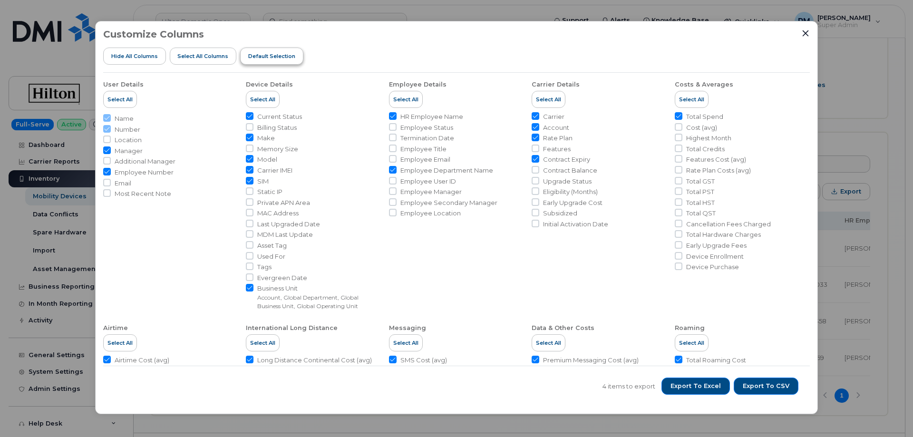
checkbox input "false"
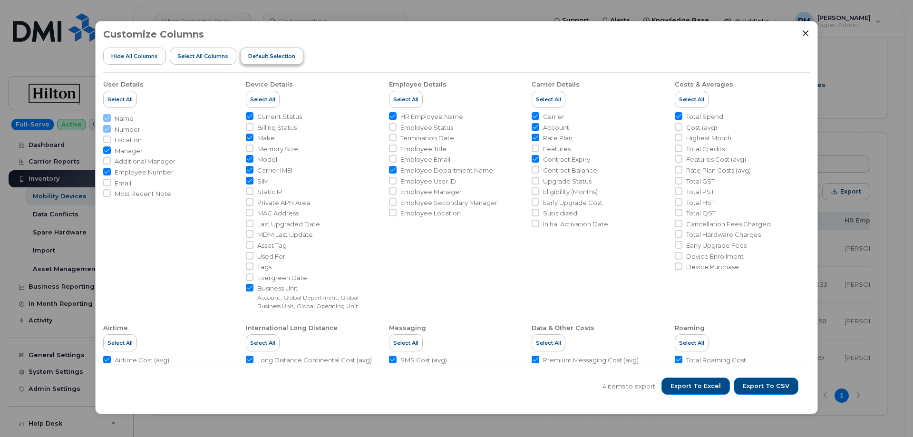
checkbox input "false"
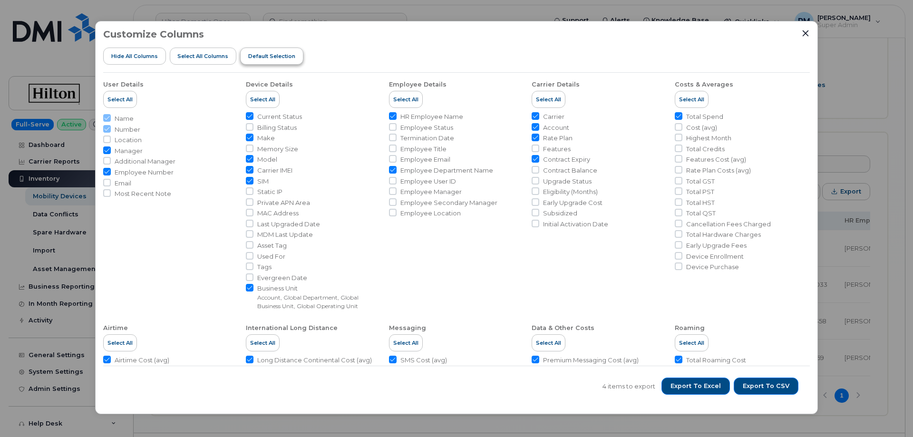
checkbox input "false"
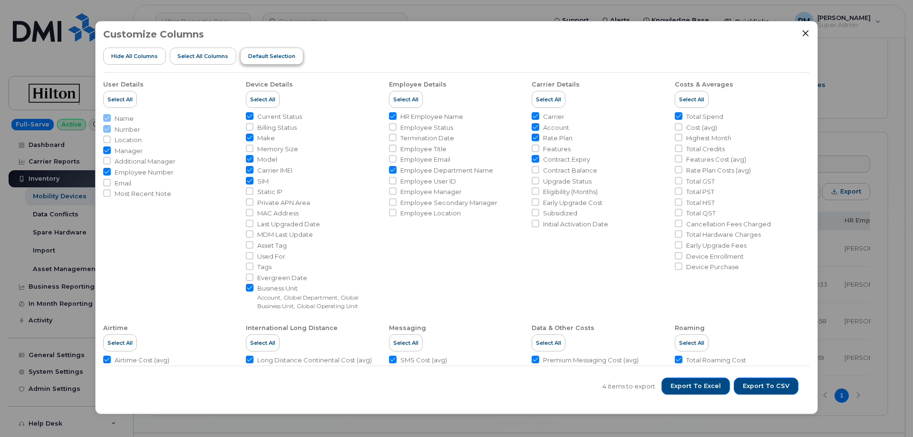
checkbox input "false"
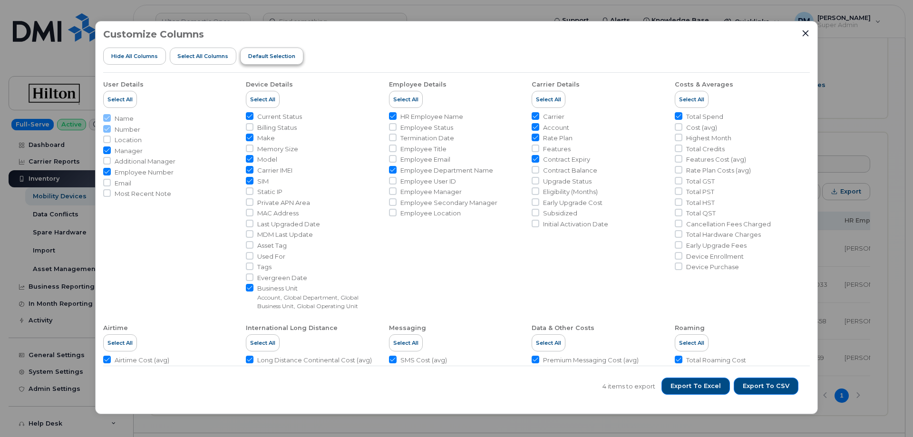
checkbox input "false"
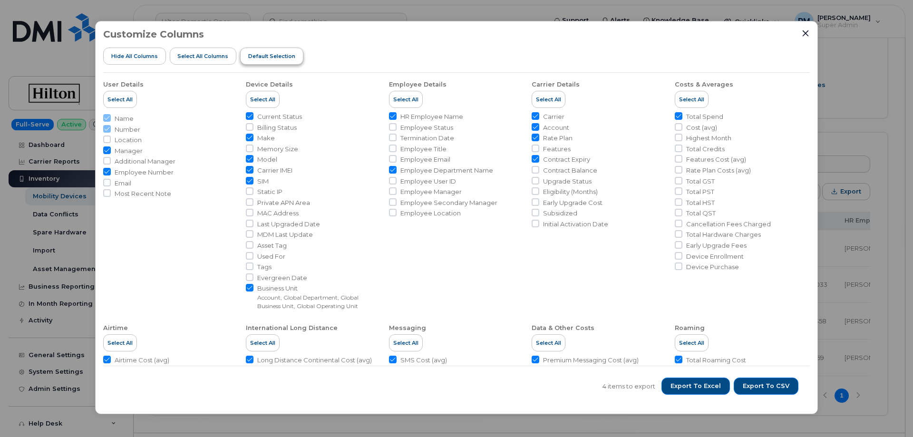
checkbox input "false"
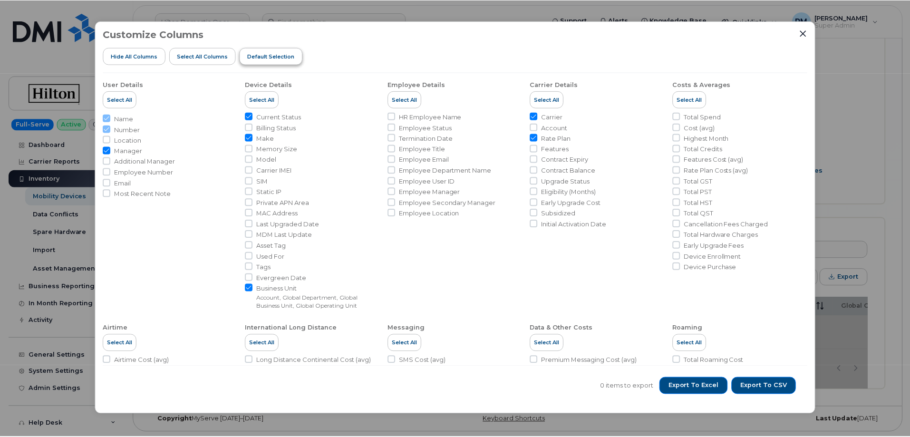
scroll to position [269, 0]
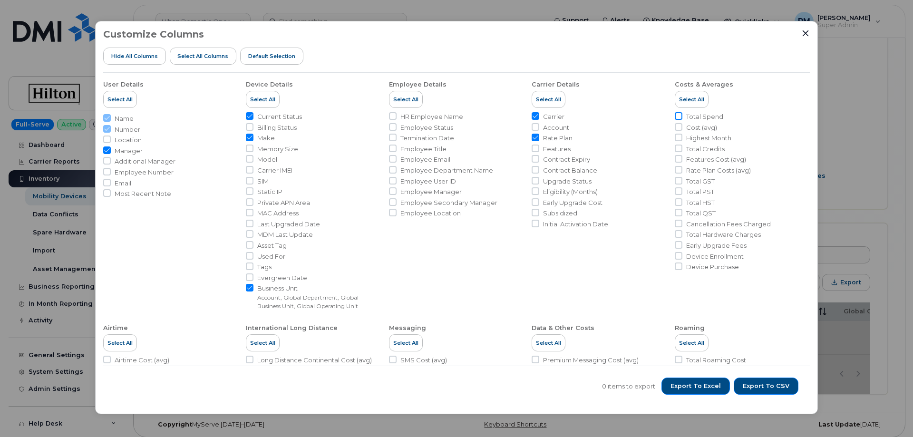
click at [675, 118] on input "Total Spend" at bounding box center [679, 116] width 8 height 8
checkbox input "true"
click at [806, 34] on icon "Close" at bounding box center [806, 33] width 6 height 6
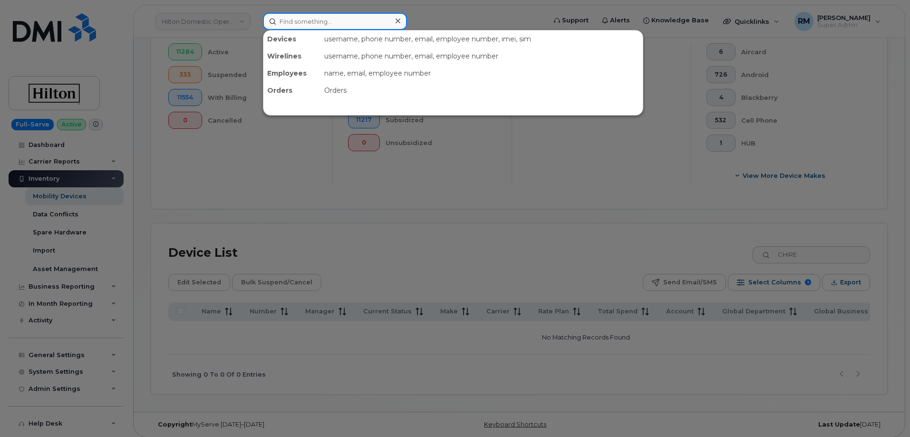
click at [336, 21] on input at bounding box center [335, 21] width 144 height 17
paste input "563-468-0979"
type input "563-468-0979"
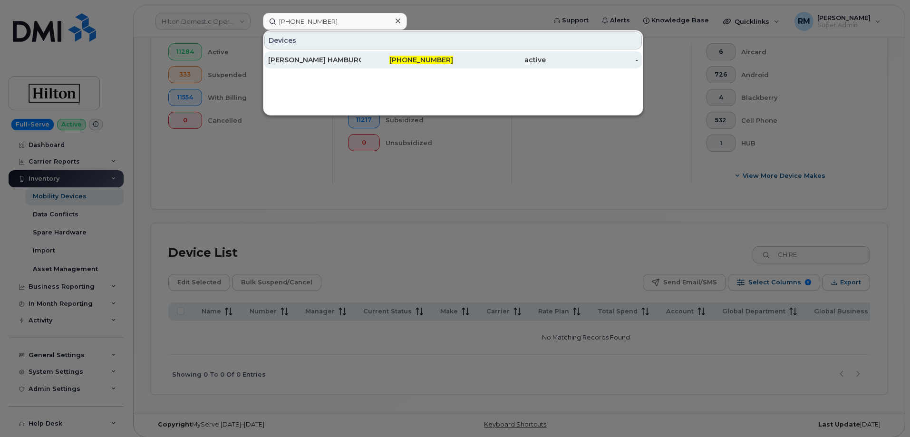
click at [326, 60] on div "TANNER HAMBURG" at bounding box center [314, 60] width 93 height 10
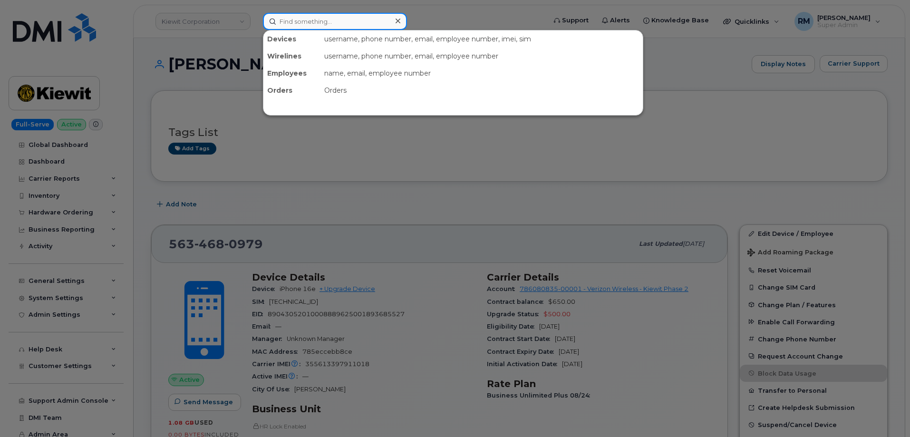
click at [365, 24] on input at bounding box center [335, 21] width 144 height 17
paste input "571-318-1935"
type input "571-318-1935"
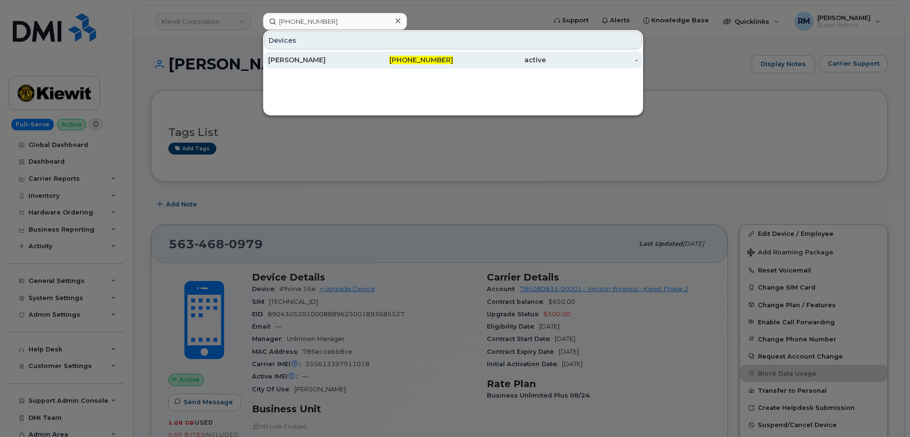
click at [332, 66] on div "Michael Dean" at bounding box center [314, 59] width 93 height 17
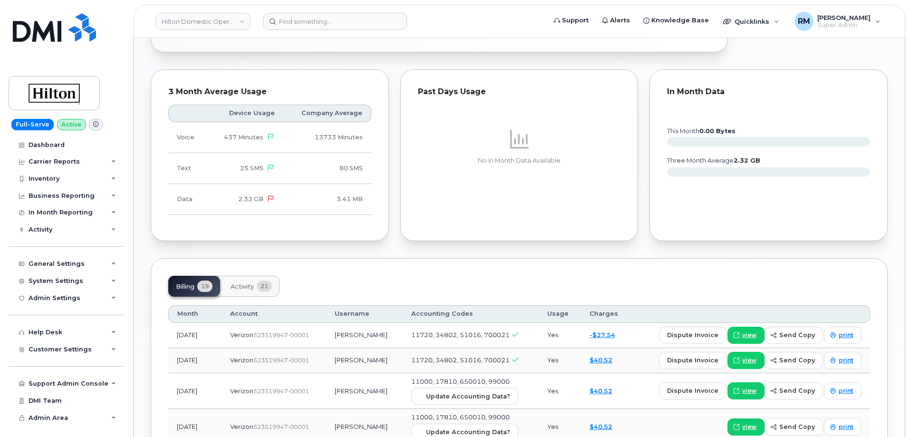
scroll to position [618, 0]
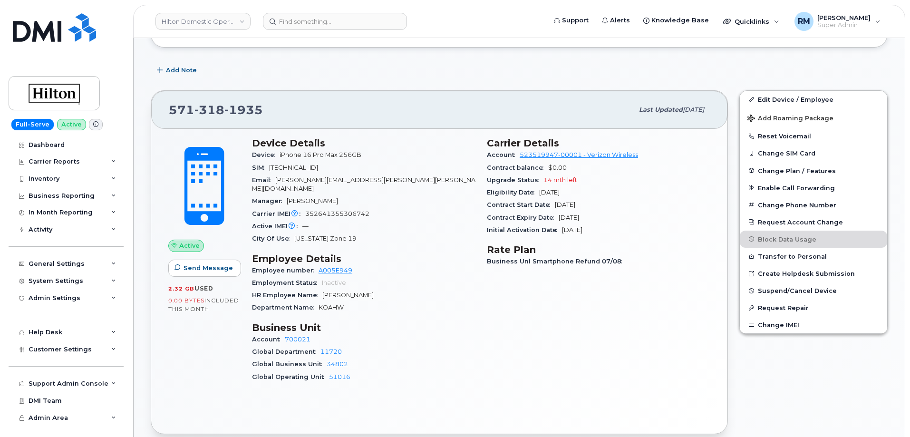
scroll to position [238, 0]
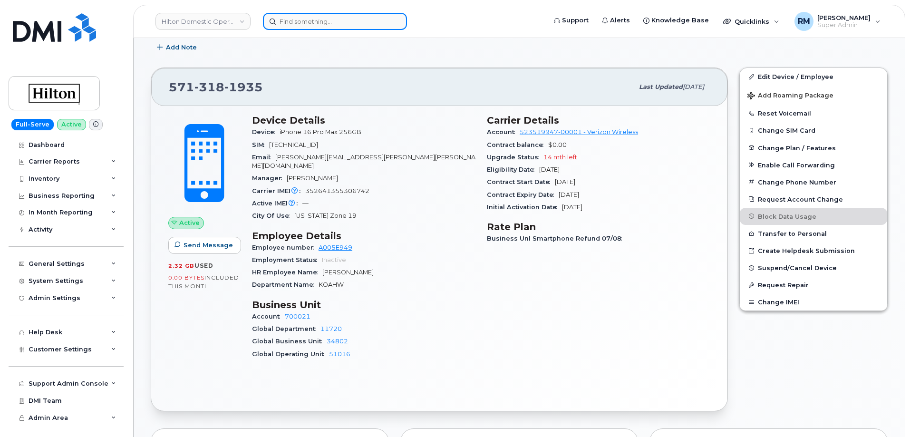
click at [309, 24] on input at bounding box center [335, 21] width 144 height 17
paste input "808-217-2547"
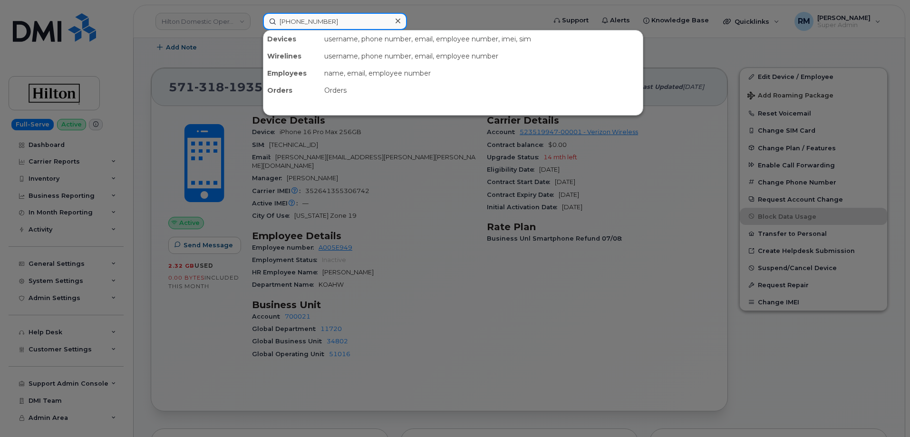
type input "808-217-2547"
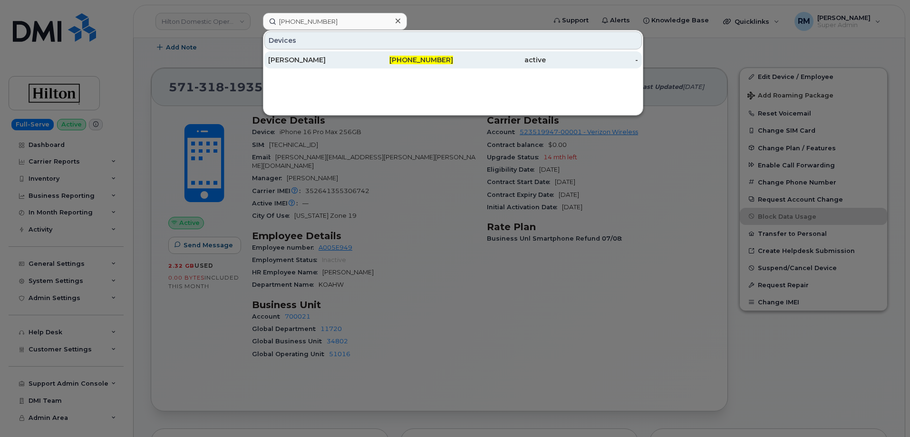
click at [327, 59] on div "FREDERIC HOFFMAN" at bounding box center [314, 60] width 93 height 10
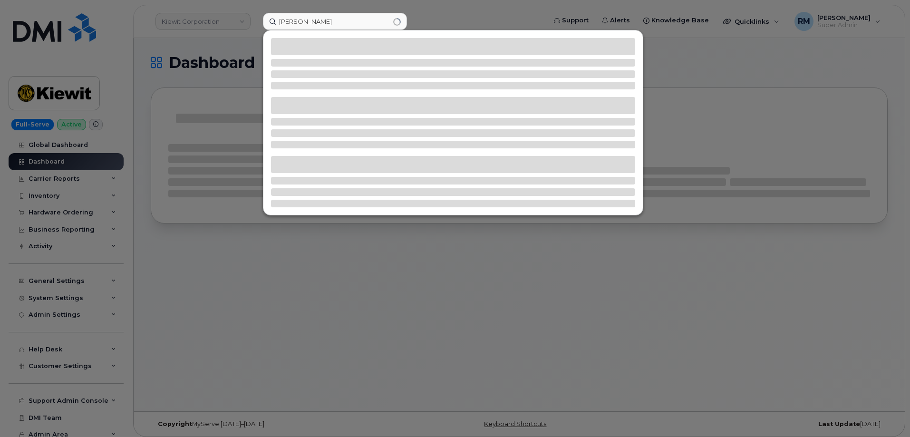
type input "[PERSON_NAME]"
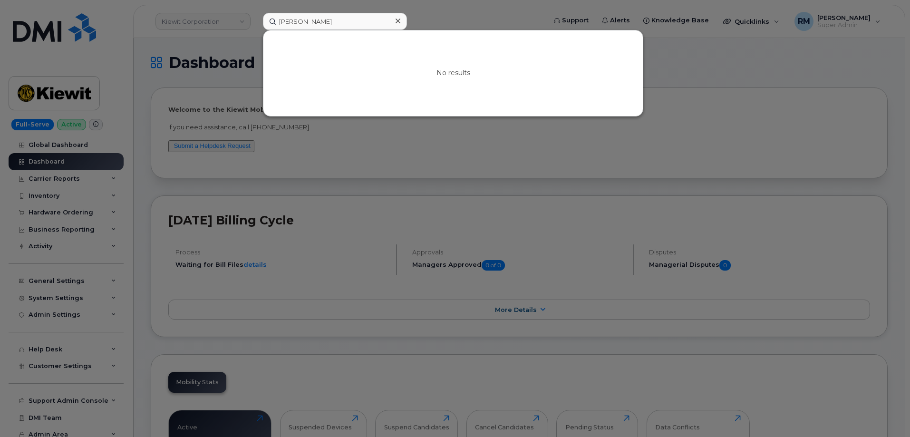
drag, startPoint x: 164, startPoint y: 187, endPoint x: 169, endPoint y: 173, distance: 15.0
click at [164, 187] on div at bounding box center [455, 218] width 910 height 437
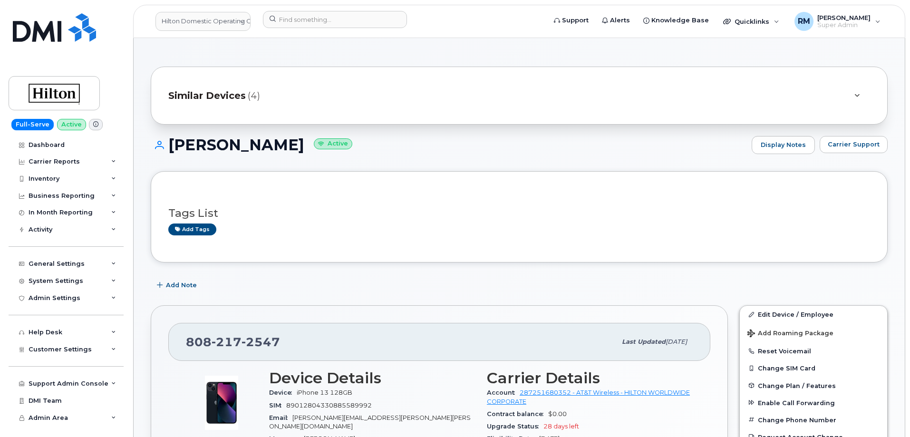
click at [244, 292] on div "Add Note" at bounding box center [519, 285] width 737 height 17
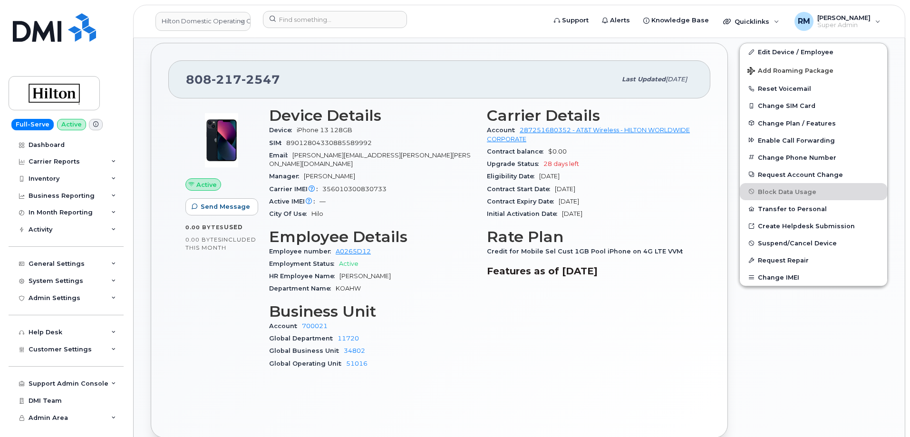
scroll to position [285, 0]
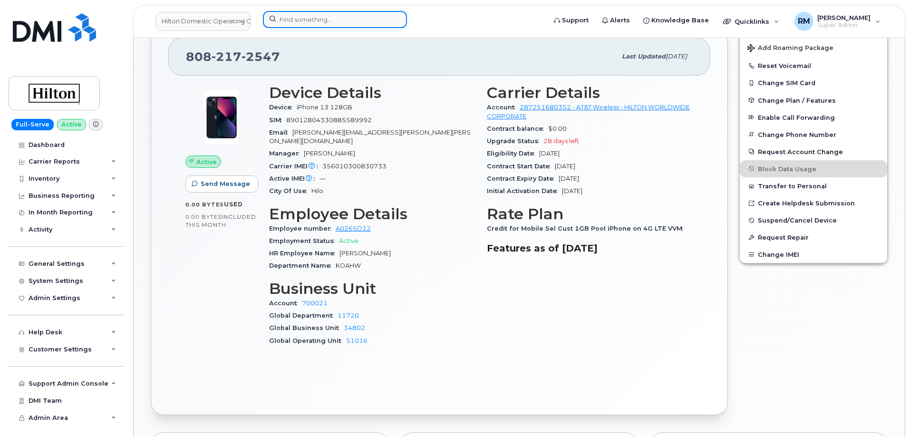
click at [349, 21] on input at bounding box center [335, 19] width 144 height 17
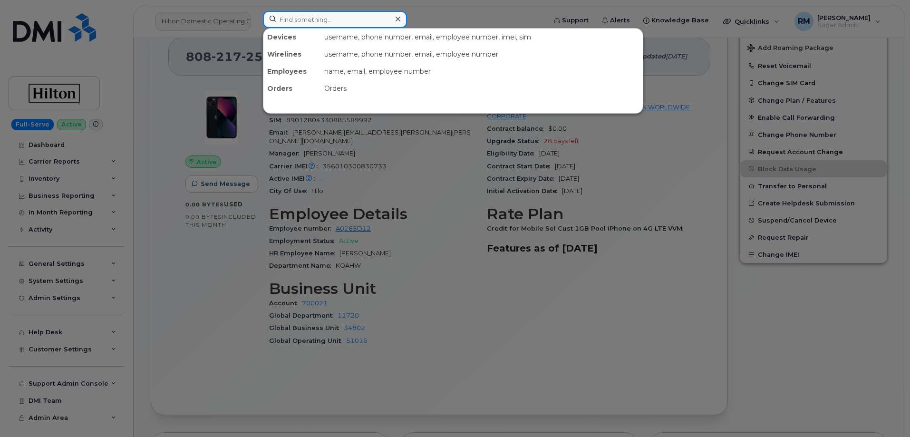
paste input "Victor Huerta"
type input "Victor Huerta"
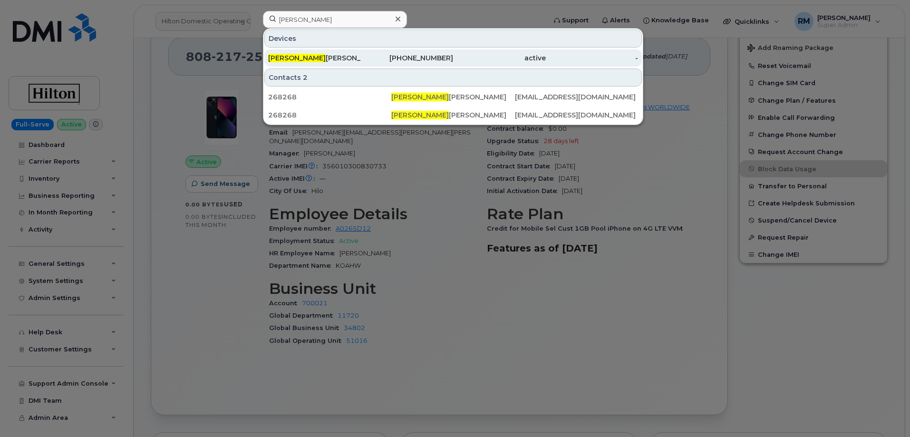
click at [340, 57] on div "VICTOR HUERTA HERRERA" at bounding box center [314, 58] width 93 height 10
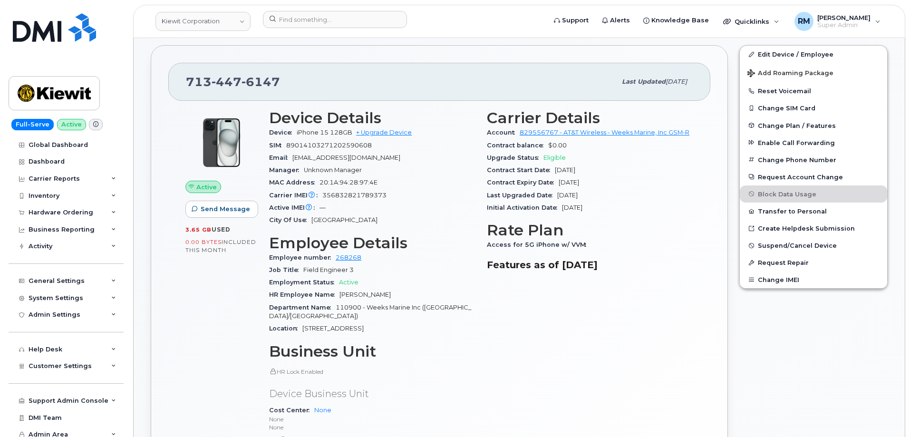
scroll to position [190, 0]
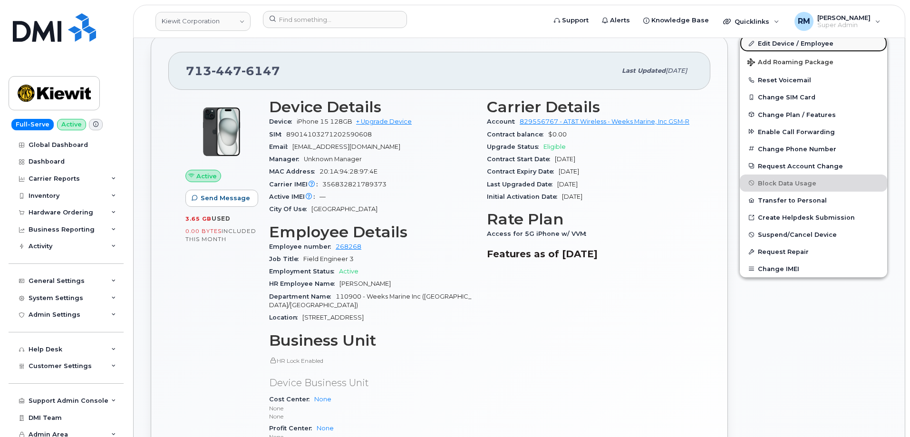
click at [773, 43] on link "Edit Device / Employee" at bounding box center [813, 43] width 147 height 17
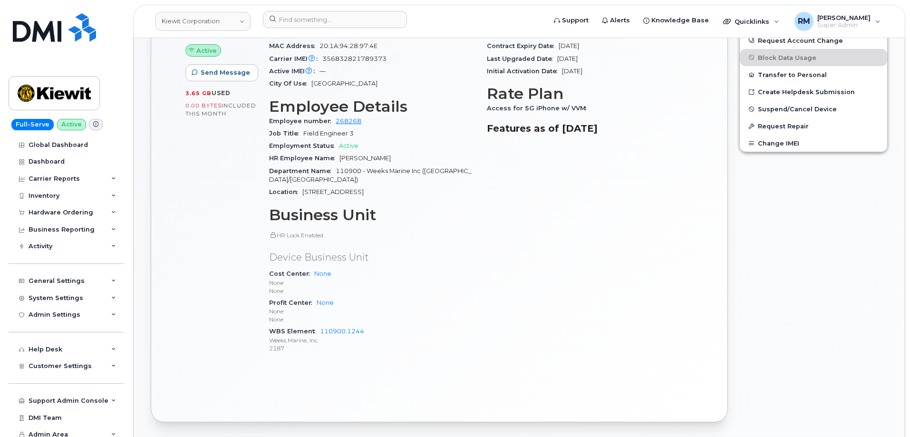
scroll to position [333, 0]
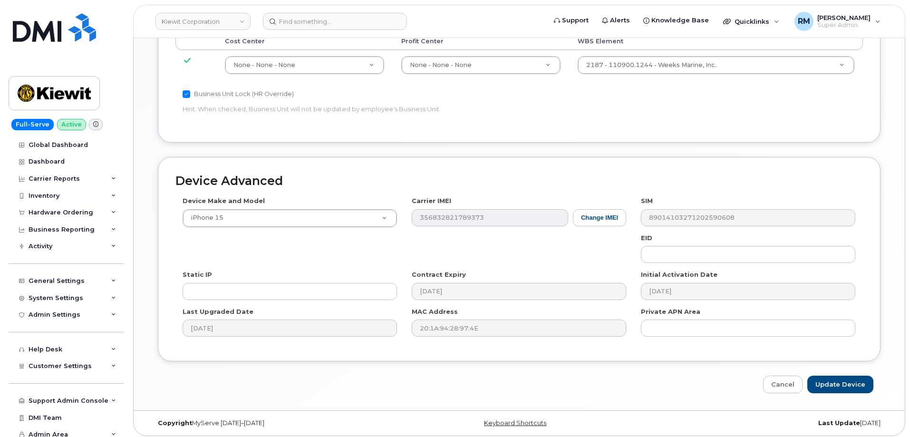
scroll to position [540, 0]
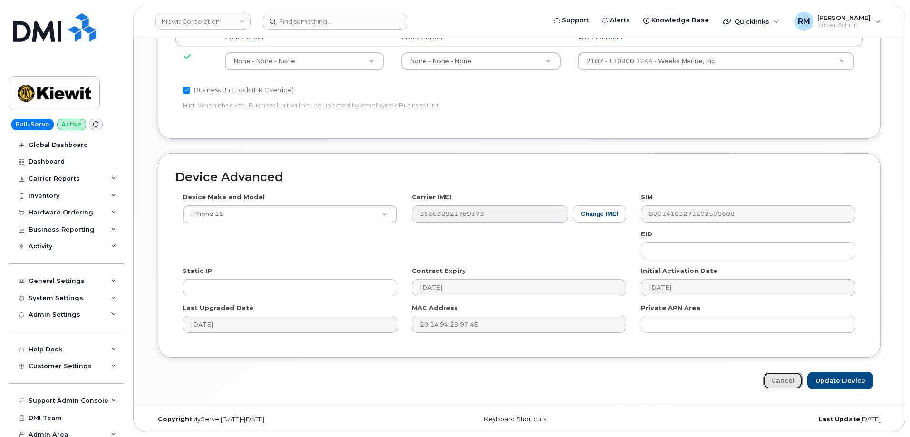
click at [785, 378] on link "Cancel" at bounding box center [782, 381] width 39 height 18
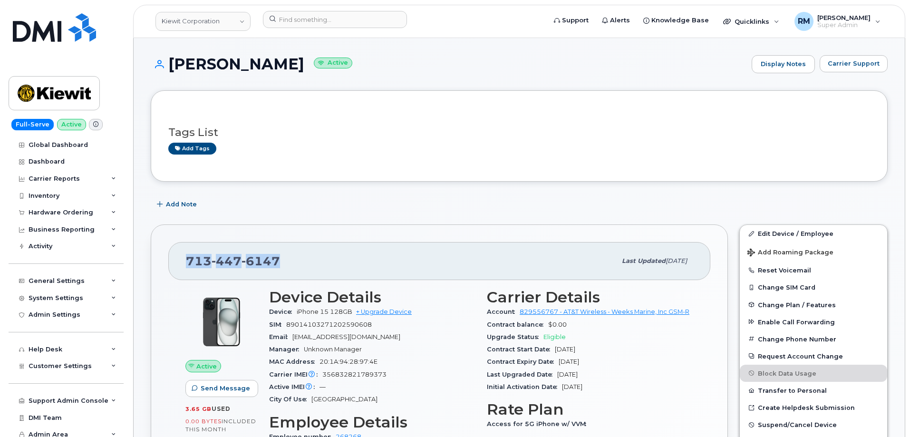
drag, startPoint x: 293, startPoint y: 264, endPoint x: 184, endPoint y: 265, distance: 109.4
click at [184, 265] on div "[PHONE_NUMBER] Last updated [DATE]" at bounding box center [439, 261] width 542 height 38
copy span "[PHONE_NUMBER]"
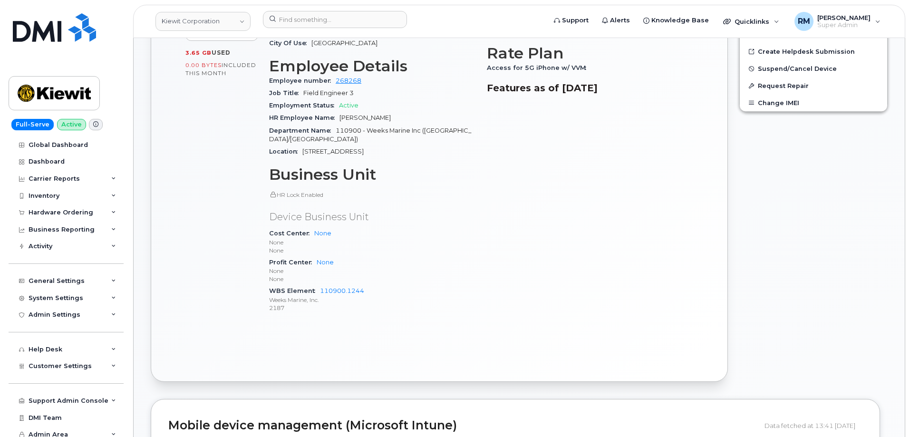
scroll to position [333, 0]
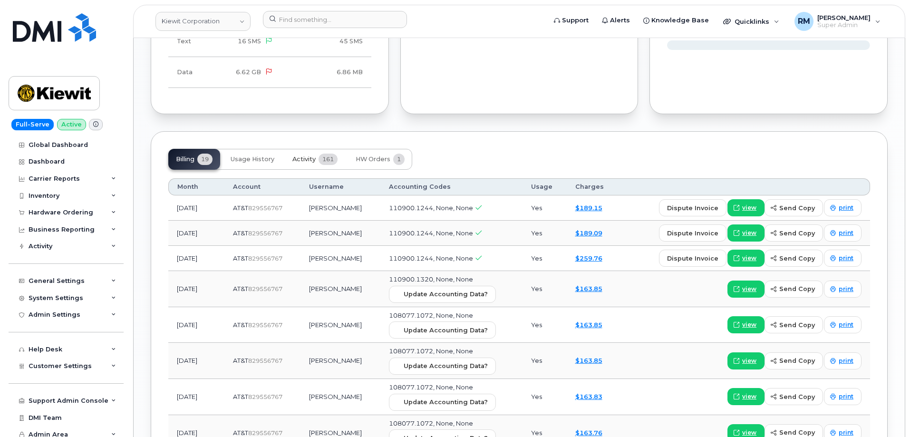
click at [309, 158] on span "Activity" at bounding box center [303, 159] width 23 height 8
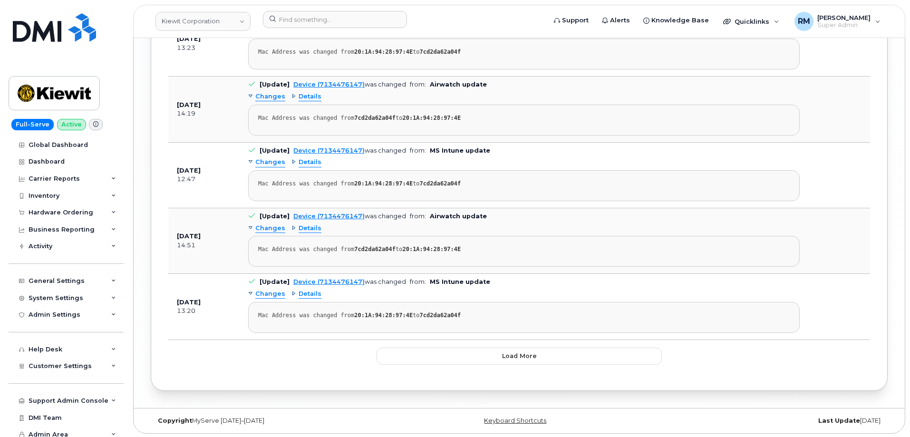
scroll to position [2479, 0]
click at [498, 350] on button "Load more" at bounding box center [519, 354] width 285 height 17
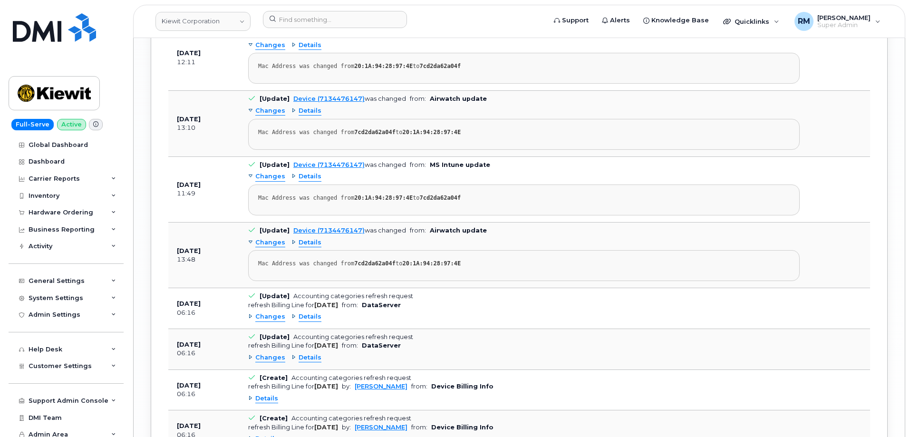
scroll to position [3335, 0]
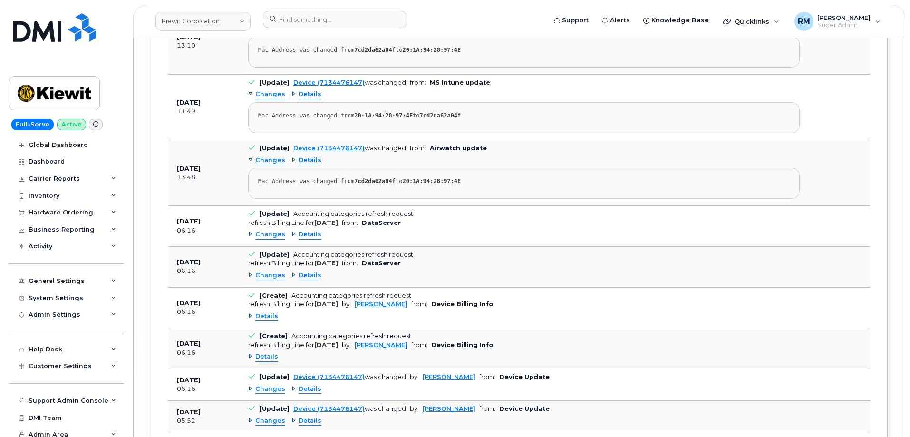
click at [309, 233] on span "Details" at bounding box center [310, 234] width 23 height 9
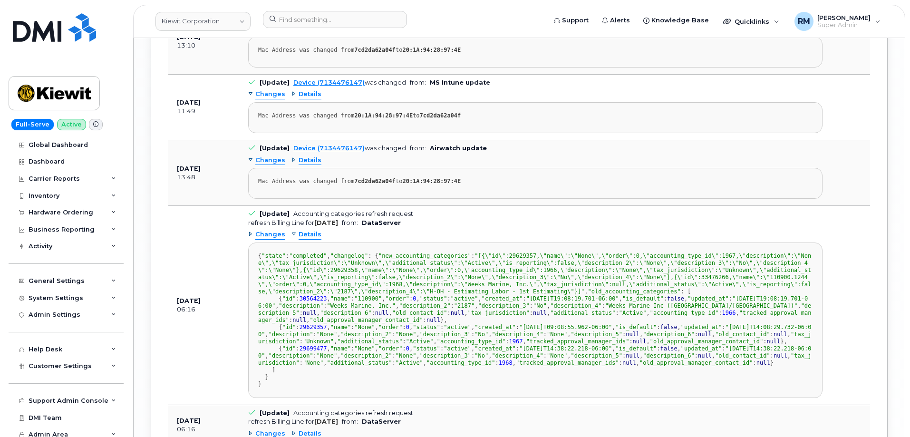
click at [309, 233] on span "Details" at bounding box center [310, 234] width 23 height 9
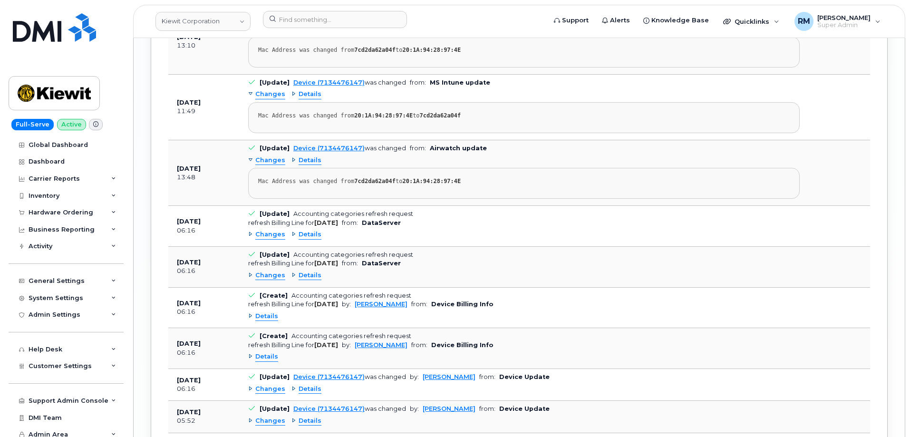
click at [267, 233] on span "Changes" at bounding box center [270, 234] width 30 height 9
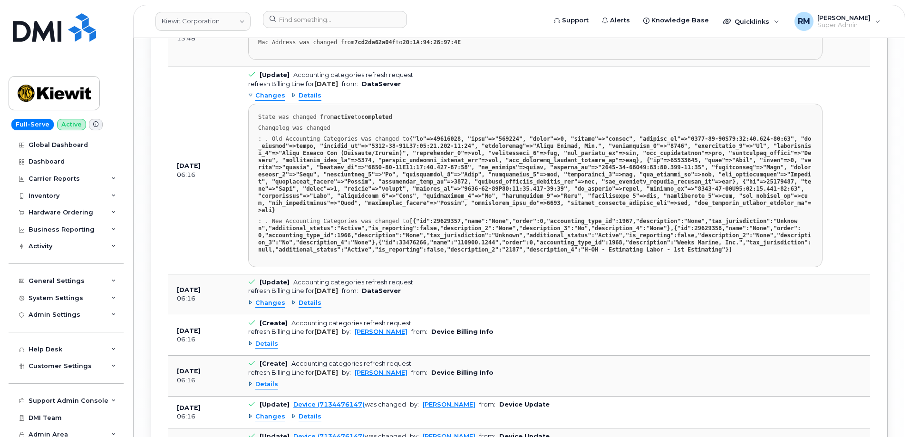
scroll to position [3478, 0]
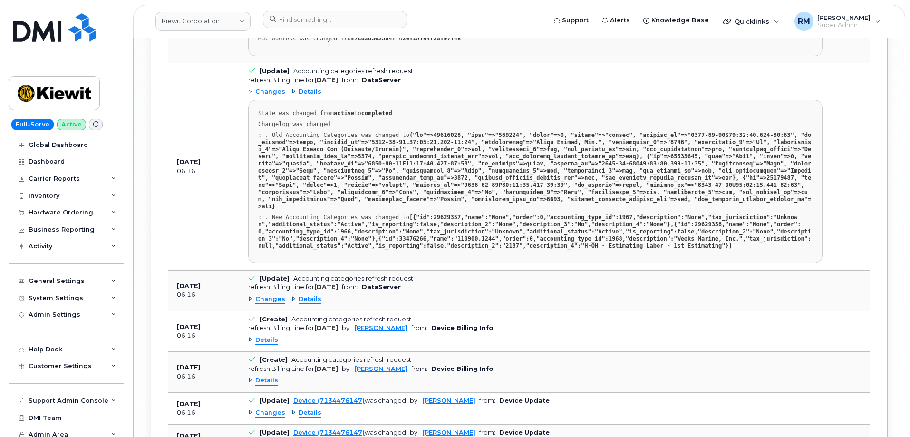
click at [264, 295] on span "Changes" at bounding box center [270, 299] width 30 height 9
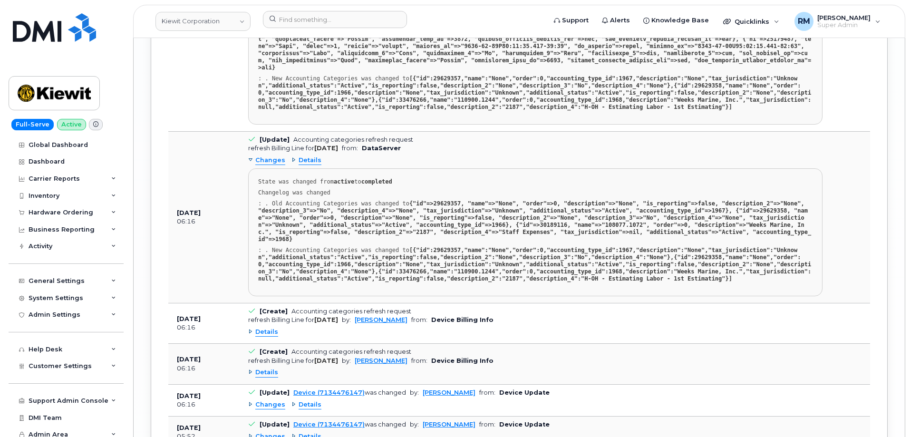
scroll to position [3620, 0]
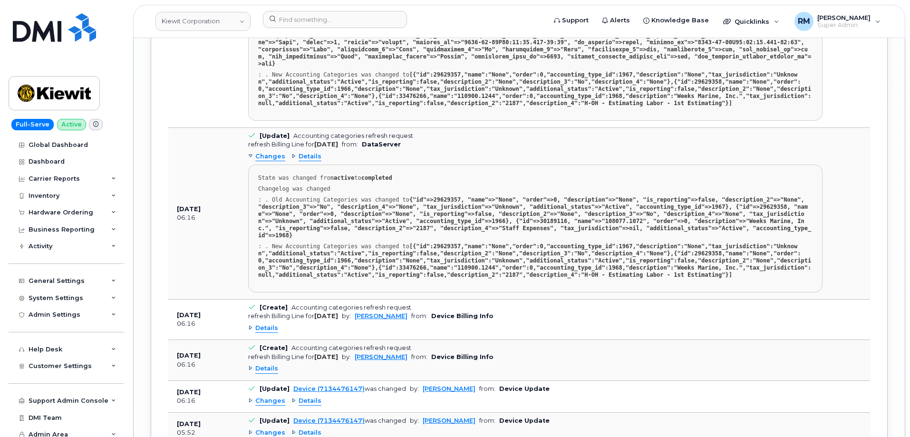
click at [262, 324] on span "Details" at bounding box center [266, 328] width 23 height 9
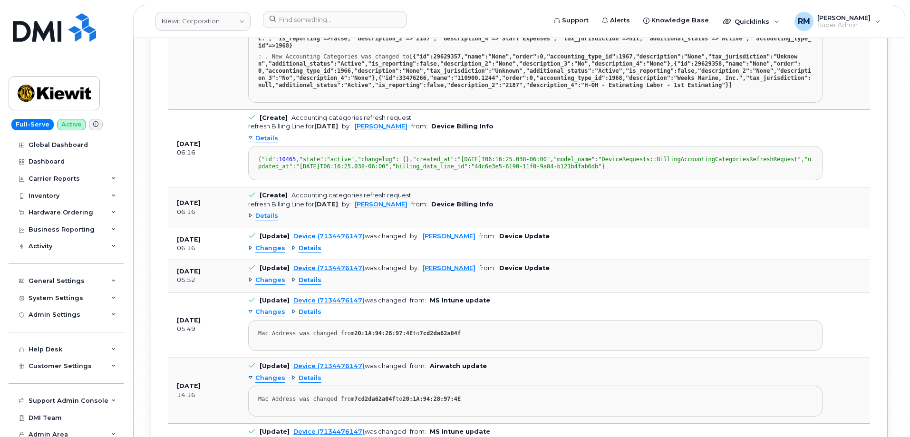
scroll to position [3811, 0]
click at [262, 220] on span "Details" at bounding box center [266, 215] width 23 height 9
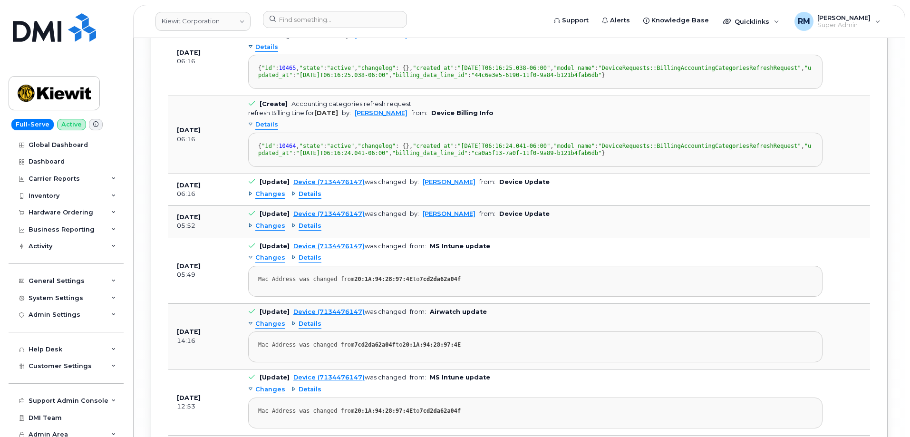
scroll to position [3953, 0]
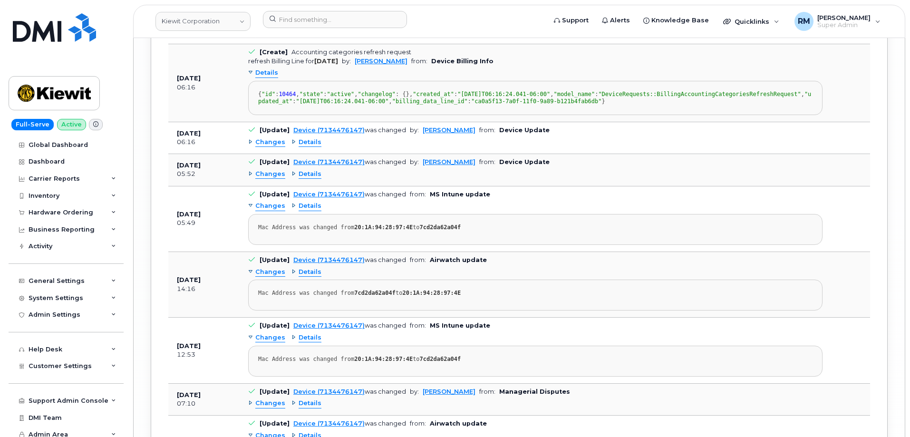
click at [260, 147] on span "Changes" at bounding box center [270, 142] width 30 height 9
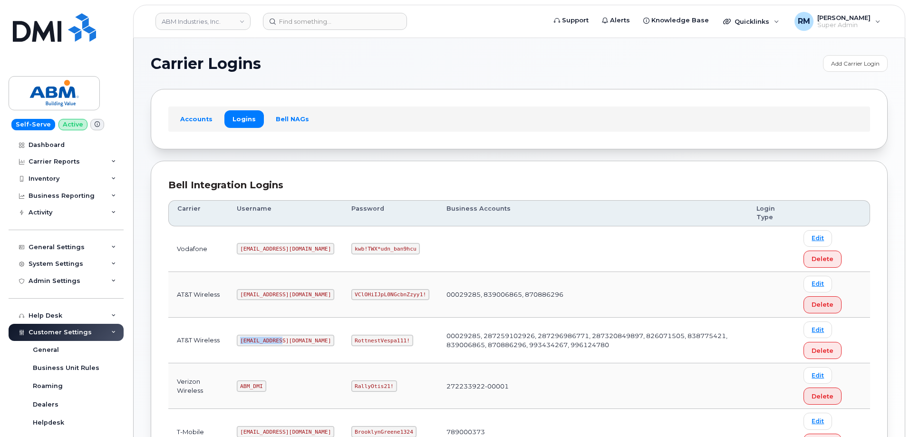
drag, startPoint x: 241, startPoint y: 343, endPoint x: 282, endPoint y: 340, distance: 41.5
click at [282, 340] on code "[EMAIL_ADDRESS][DOMAIN_NAME]" at bounding box center [285, 340] width 97 height 11
copy code "[EMAIL_ADDRESS][DOMAIN_NAME]"
click at [351, 342] on code "RottnestVespa111!" at bounding box center [382, 340] width 62 height 11
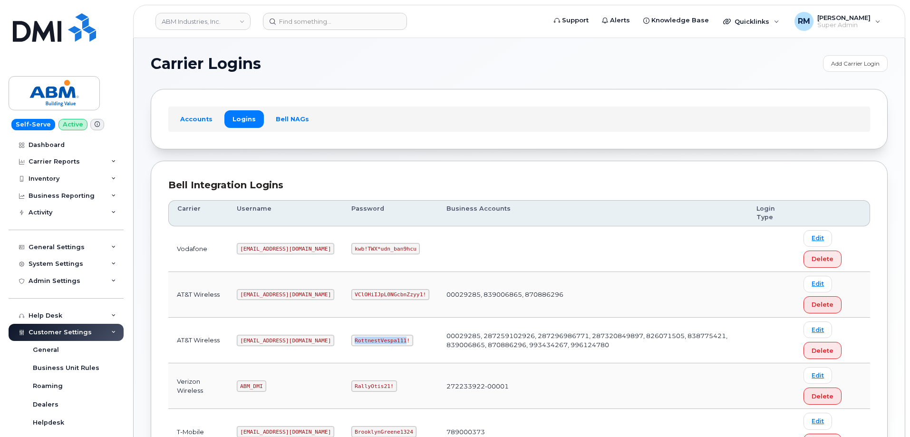
copy code "RottnestVespa111"
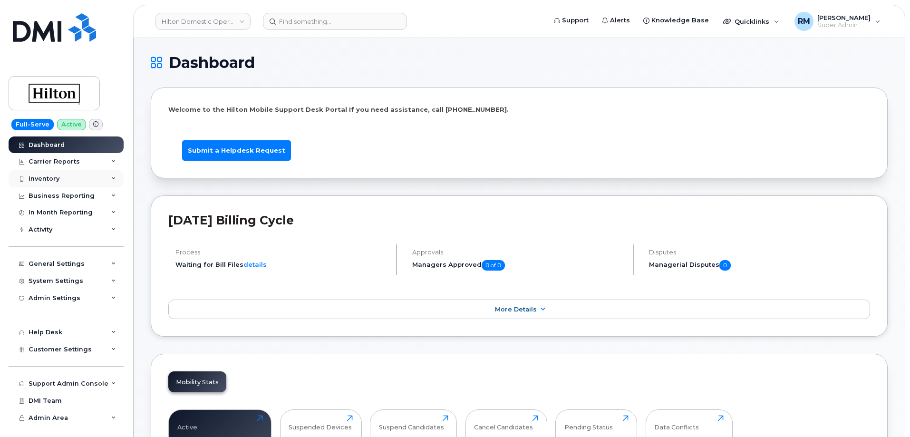
click at [68, 177] on div "Inventory" at bounding box center [66, 178] width 115 height 17
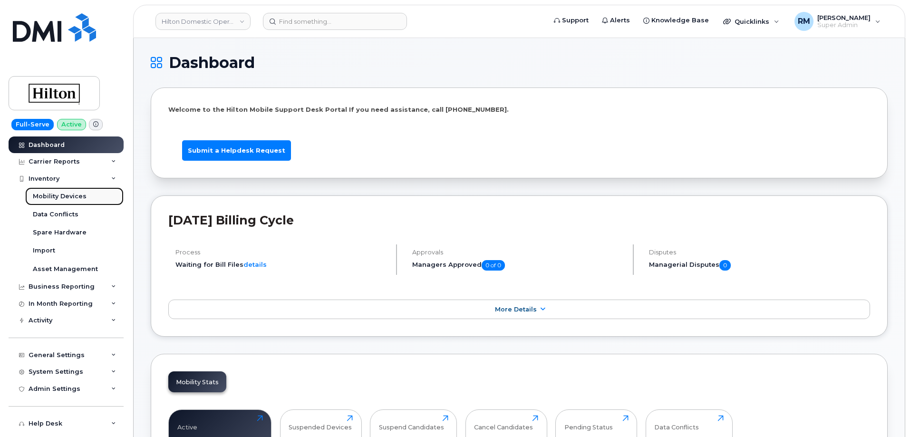
click at [66, 194] on div "Mobility Devices" at bounding box center [60, 196] width 54 height 9
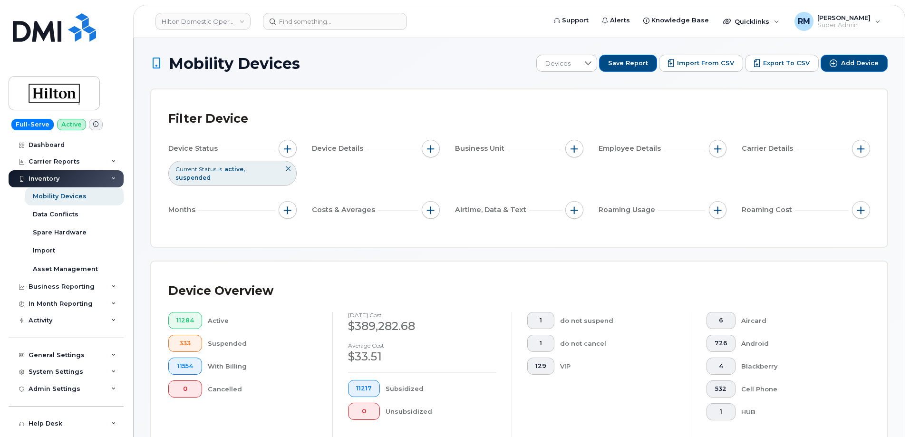
scroll to position [285, 0]
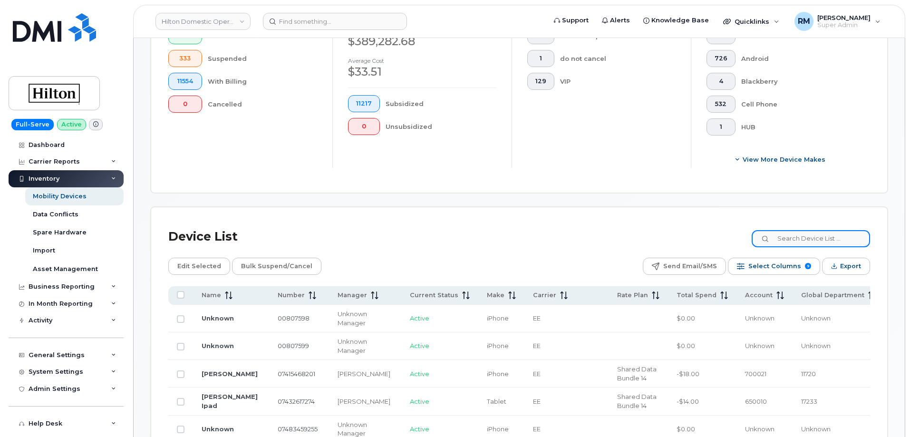
click at [795, 234] on input at bounding box center [811, 238] width 118 height 17
paste input "JHMGW"
type input "JHMGW"
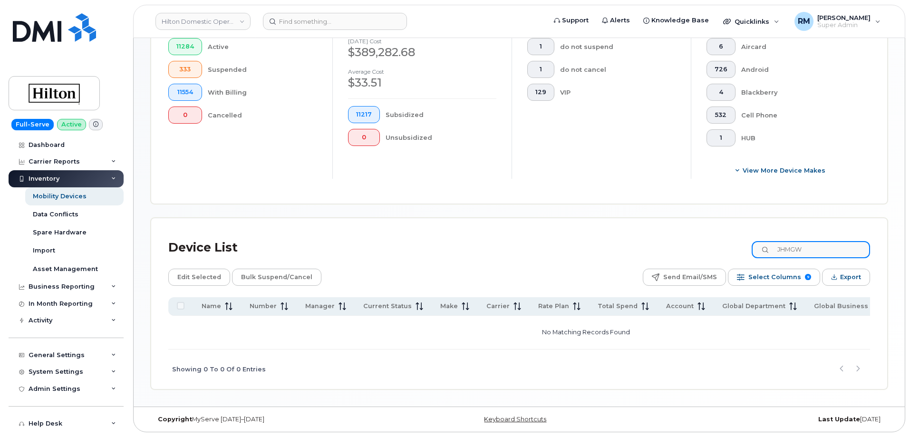
scroll to position [269, 0]
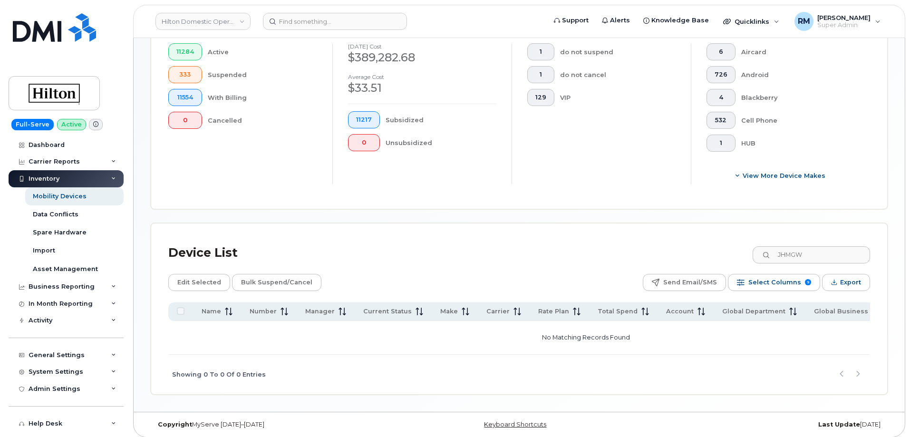
click at [145, 398] on div "Mobility Devices Devices Save Report Import from CSV Export to CSV Add Device F…" at bounding box center [519, 90] width 771 height 643
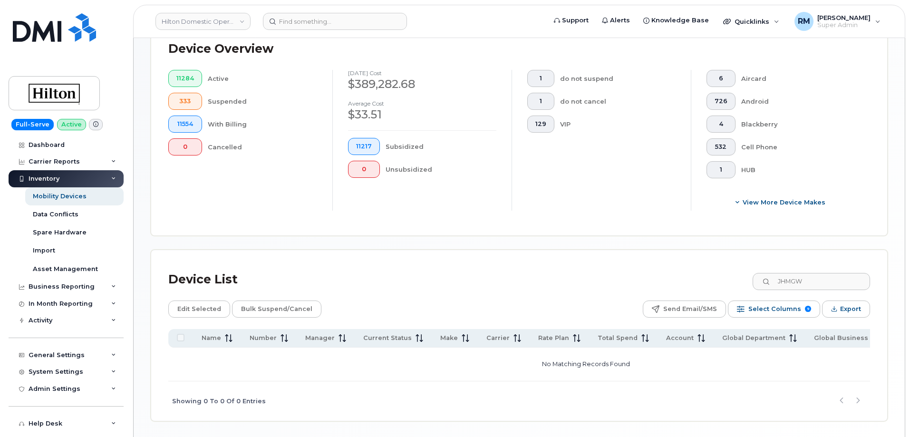
scroll to position [243, 0]
click at [798, 274] on input "JHMGW" at bounding box center [811, 280] width 118 height 17
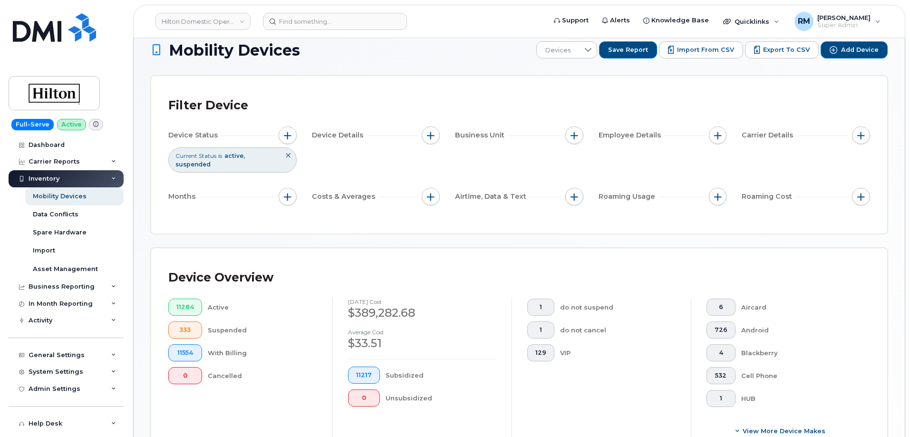
scroll to position [0, 0]
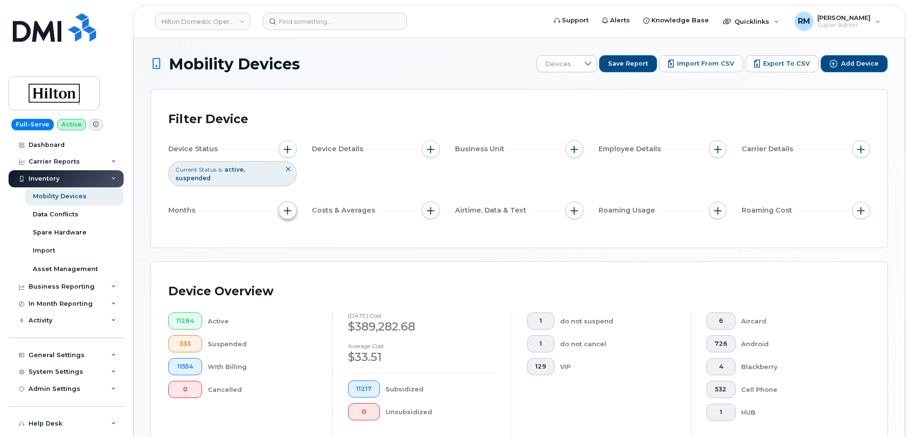
click at [286, 207] on span "button" at bounding box center [288, 211] width 8 height 8
click at [291, 229] on input "Billing Cycle" at bounding box center [290, 231] width 8 height 8
checkbox input "true"
click at [320, 268] on span at bounding box center [311, 270] width 20 height 17
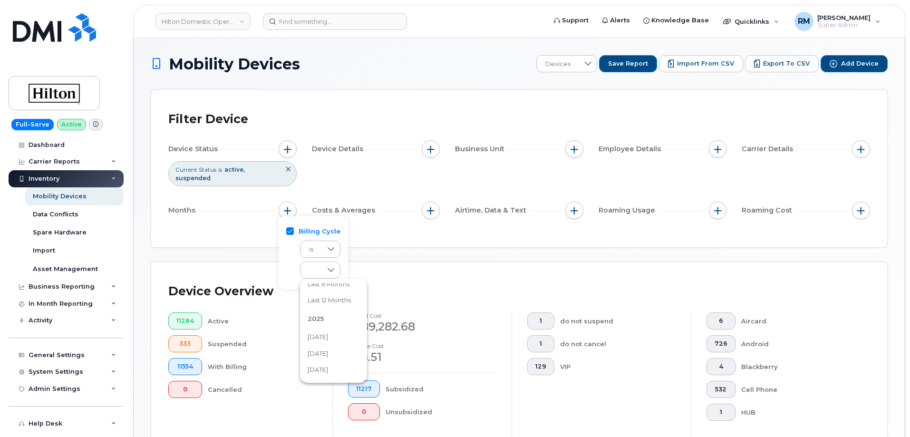
click at [317, 351] on span "July 2025" at bounding box center [318, 353] width 20 height 9
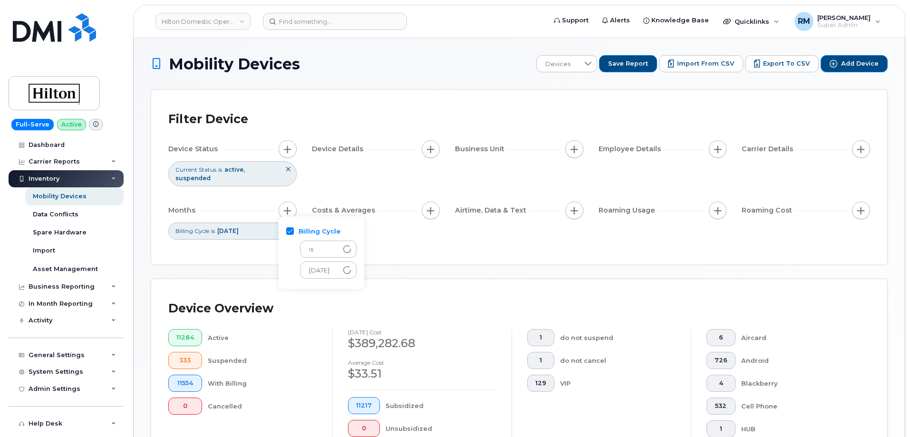
click at [425, 241] on div "Filter Device Device Status Current Status is active suspended Device Details B…" at bounding box center [519, 177] width 736 height 175
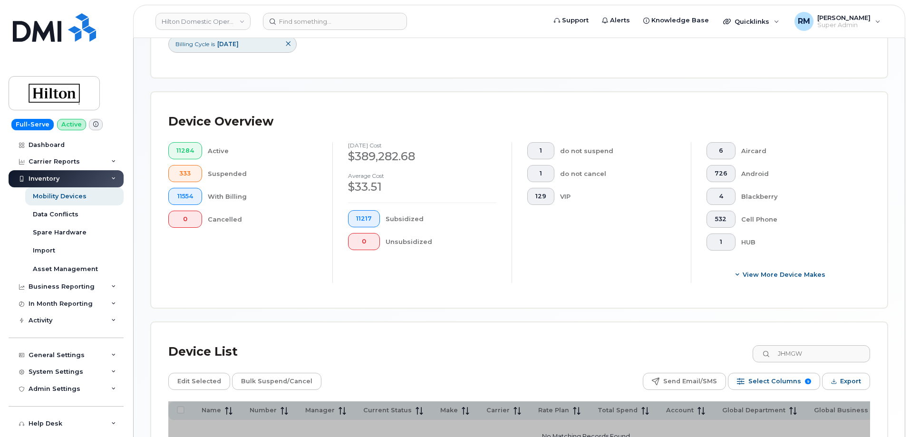
scroll to position [286, 0]
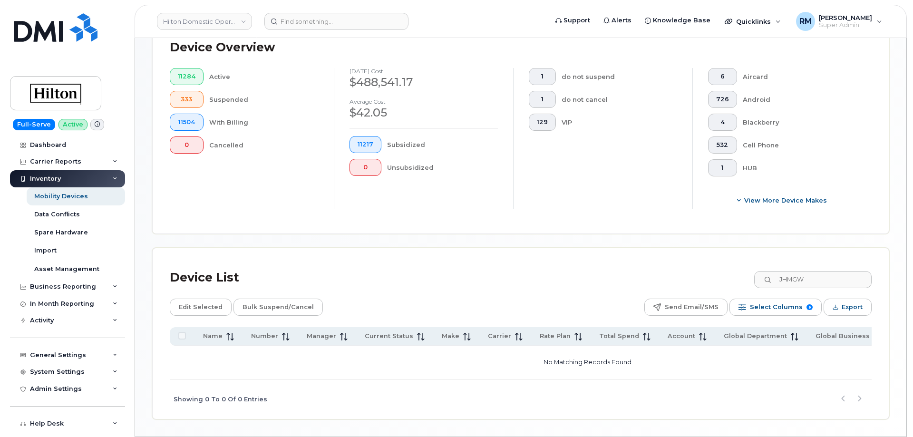
scroll to position [286, 0]
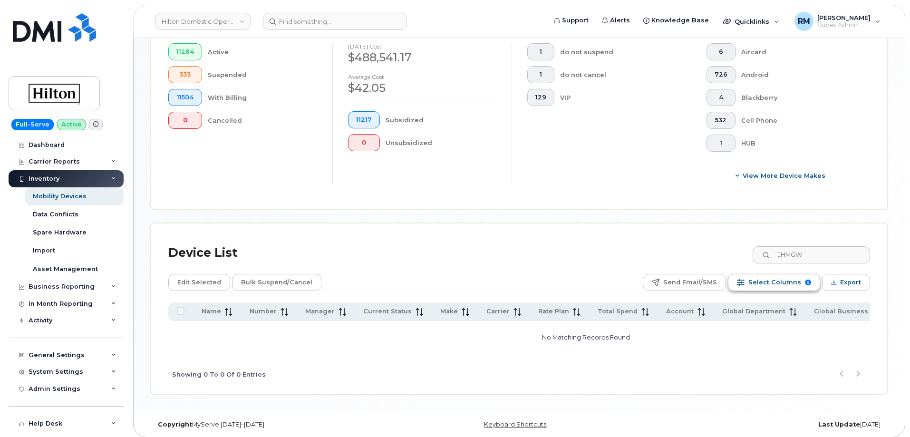
click at [768, 275] on span "Select Columns" at bounding box center [774, 282] width 53 height 14
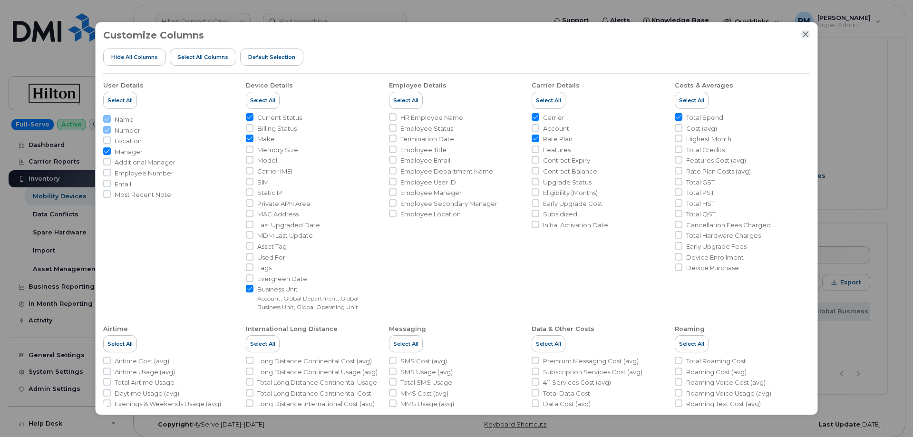
click at [807, 33] on icon "Close" at bounding box center [806, 34] width 6 height 6
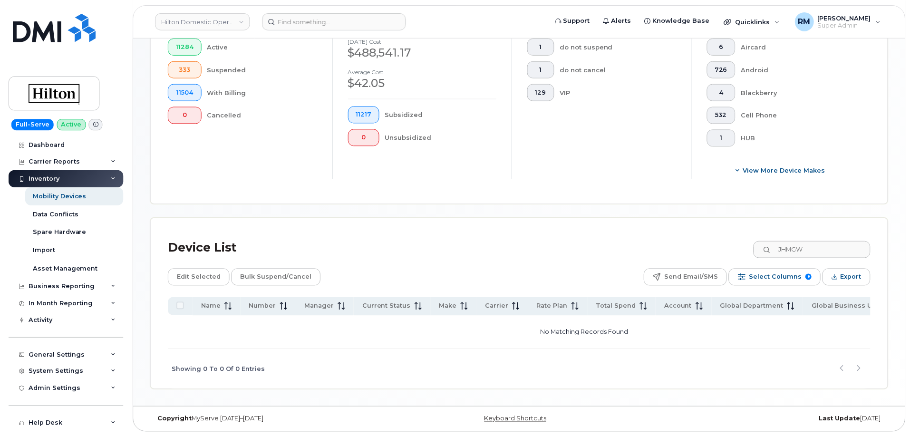
scroll to position [277, 0]
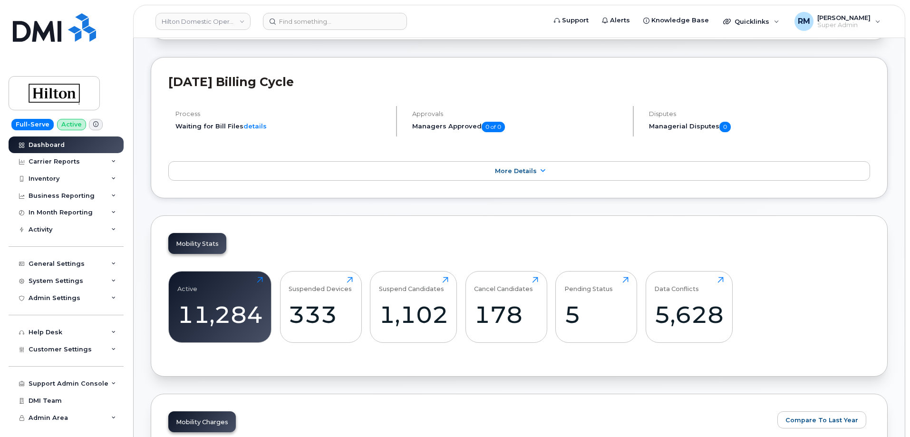
scroll to position [149, 0]
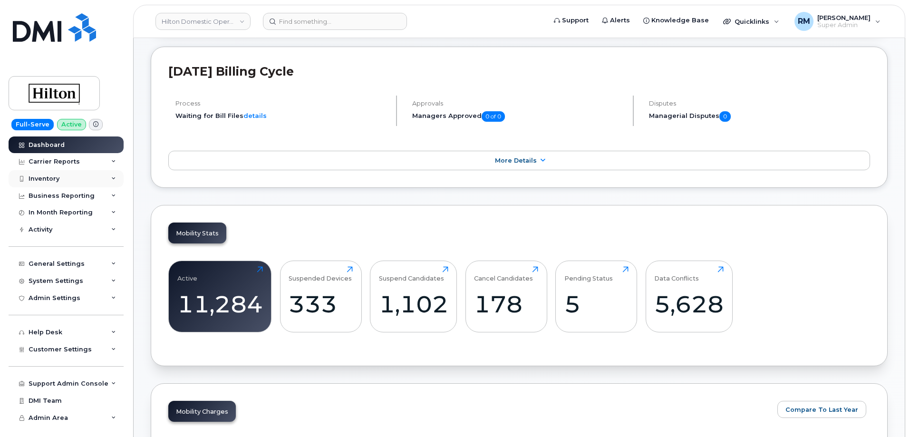
click at [83, 175] on div "Inventory" at bounding box center [66, 178] width 115 height 17
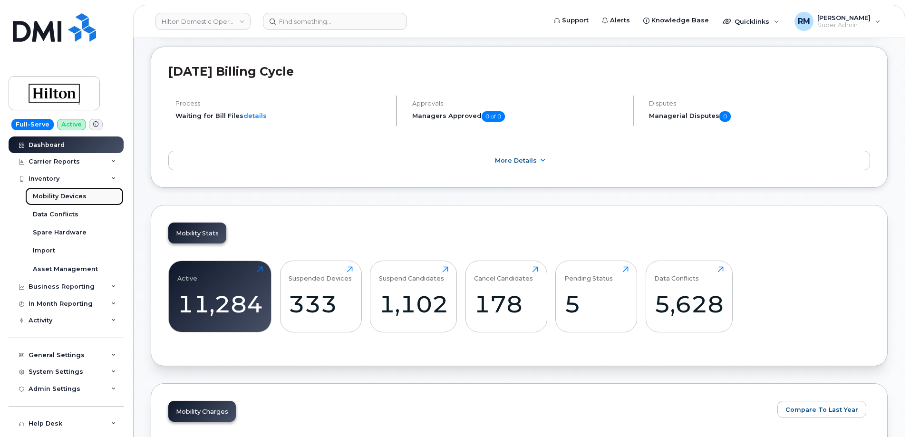
click at [74, 192] on div "Mobility Devices" at bounding box center [60, 196] width 54 height 9
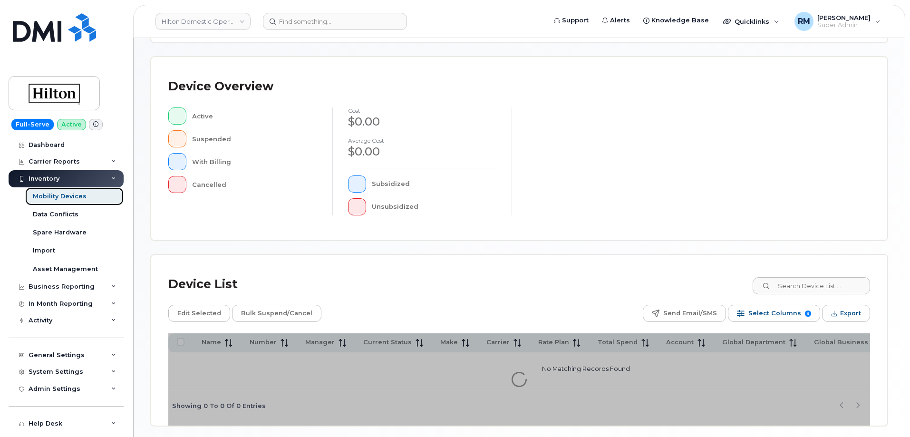
scroll to position [220, 0]
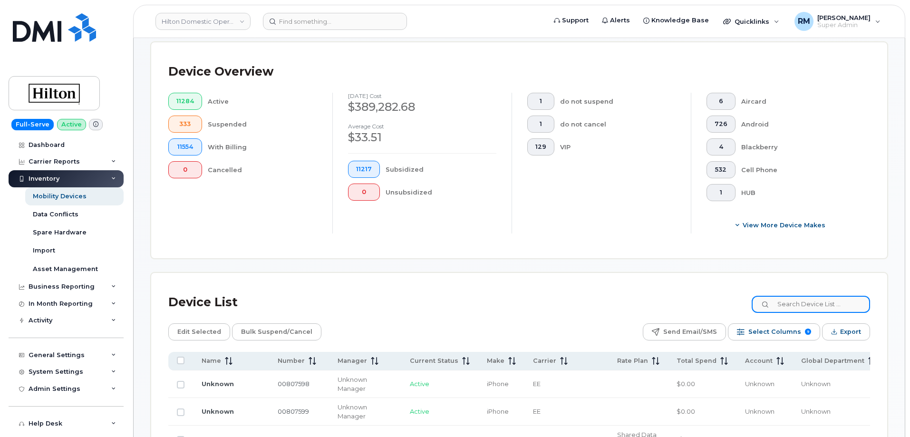
click at [791, 300] on input at bounding box center [811, 304] width 118 height 17
paste input "JHMGW"
type input "JHMGW"
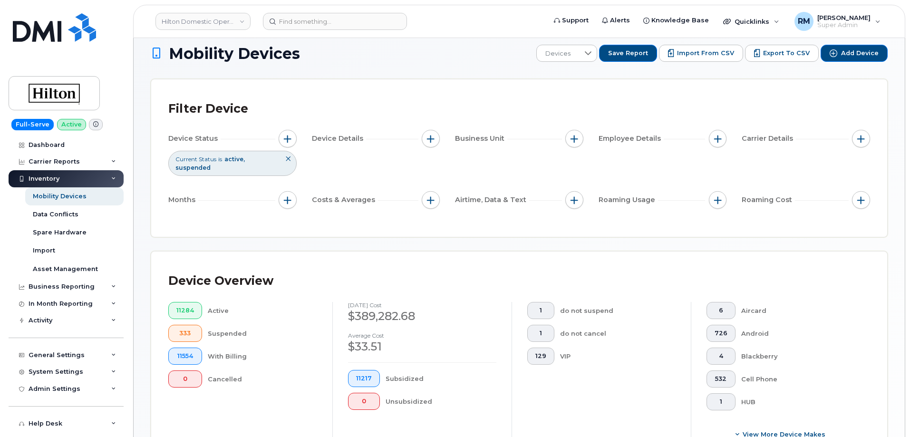
scroll to position [10, 0]
